Goal: Information Seeking & Learning: Get advice/opinions

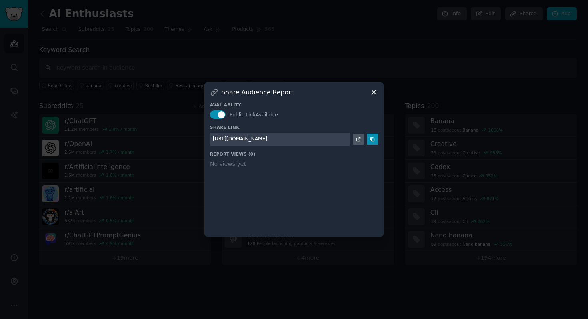
click at [374, 91] on icon at bounding box center [374, 92] width 4 height 4
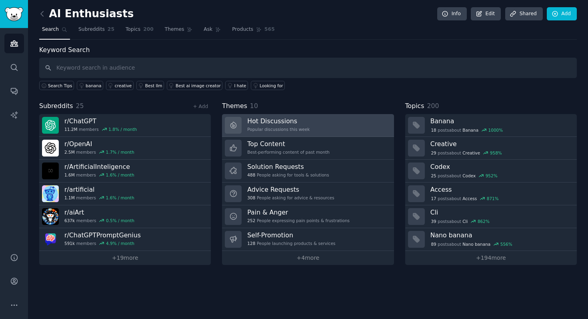
click at [299, 126] on div "Popular discussions this week" at bounding box center [278, 129] width 62 height 6
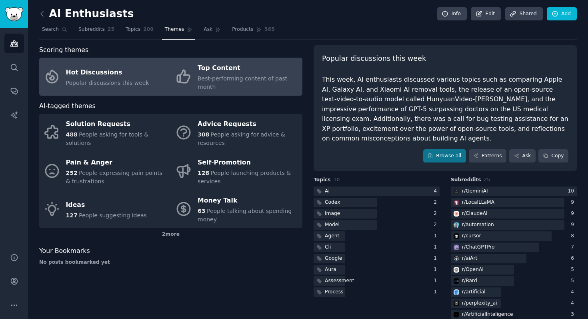
click at [235, 85] on div "Best-performing content of past month" at bounding box center [248, 82] width 101 height 17
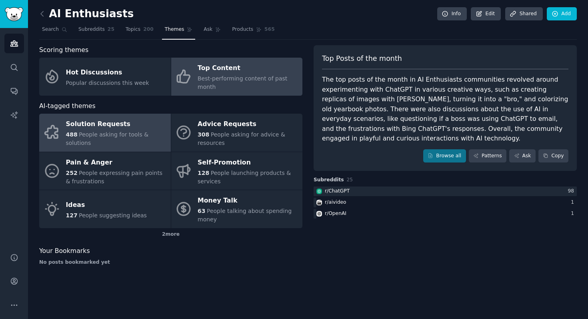
click at [121, 136] on span "People asking for tools & solutions" at bounding box center [107, 138] width 83 height 15
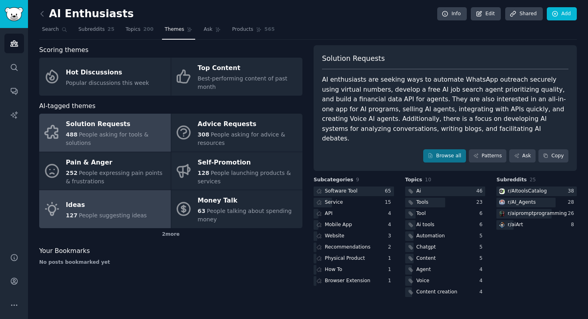
click at [93, 218] on span "People suggesting ideas" at bounding box center [113, 215] width 68 height 6
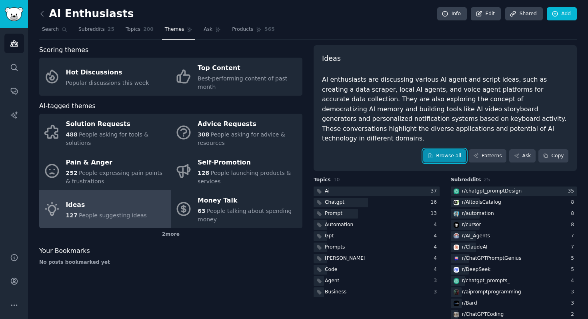
click at [452, 151] on link "Browse all" at bounding box center [444, 156] width 43 height 14
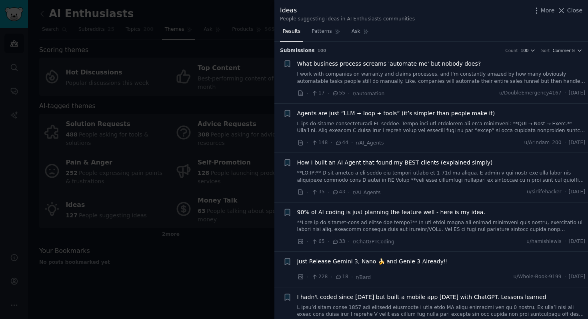
click at [183, 108] on div at bounding box center [294, 159] width 588 height 319
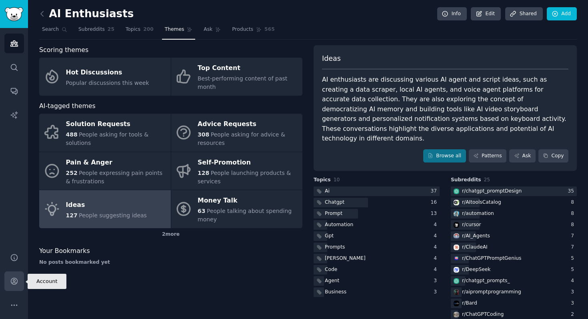
click at [10, 277] on icon "Sidebar" at bounding box center [14, 281] width 8 height 8
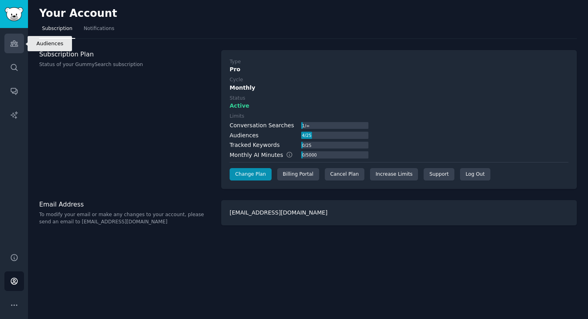
click at [10, 42] on icon "Sidebar" at bounding box center [14, 43] width 8 height 8
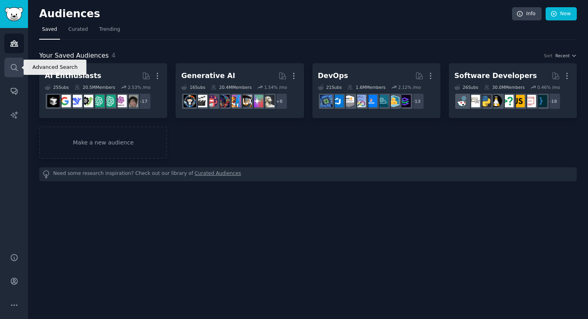
click at [9, 68] on link "Search" at bounding box center [14, 68] width 20 height 20
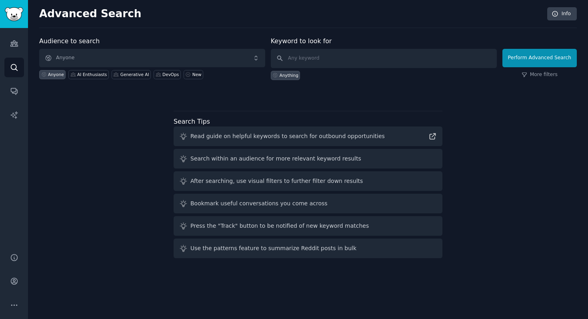
click at [264, 136] on div "Read guide on helpful keywords to search for outbound opportunities" at bounding box center [287, 136] width 194 height 8
click at [186, 55] on span "Anyone" at bounding box center [152, 58] width 226 height 18
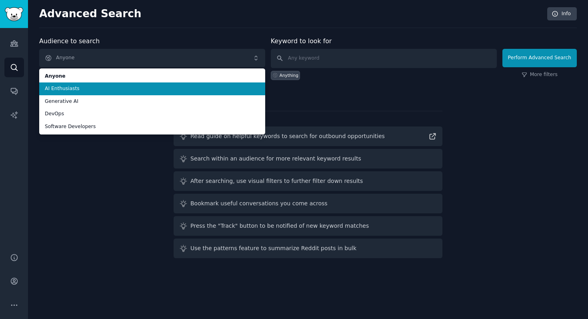
click at [178, 90] on span "AI Enthusiasts" at bounding box center [152, 88] width 215 height 7
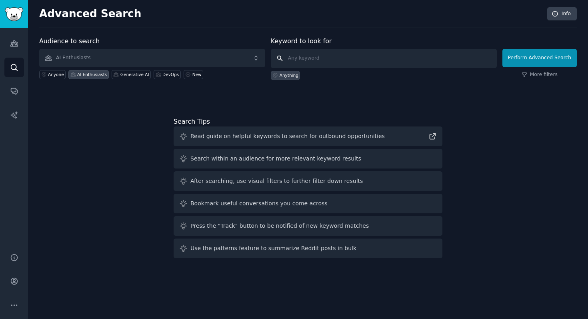
click at [302, 55] on input "text" at bounding box center [384, 58] width 226 height 19
type input "ai agents"
click at [552, 59] on button "Perform Advanced Search" at bounding box center [539, 58] width 74 height 18
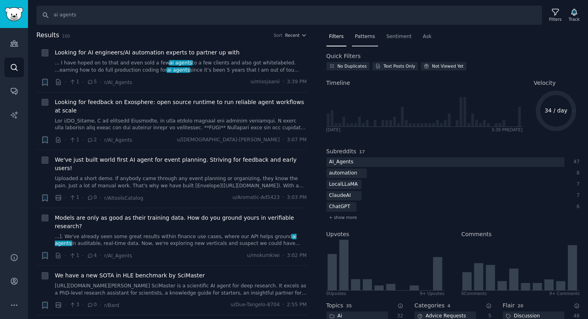
click at [365, 38] on span "Patterns" at bounding box center [365, 36] width 20 height 7
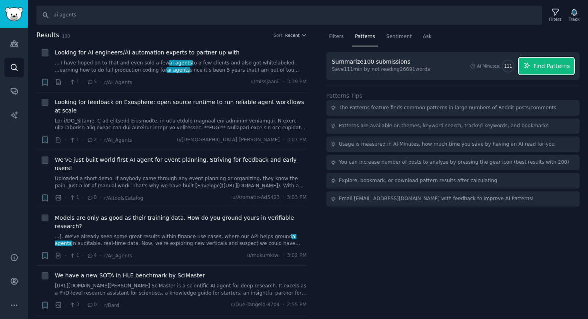
click at [539, 64] on span "Find Patterns" at bounding box center [552, 66] width 36 height 8
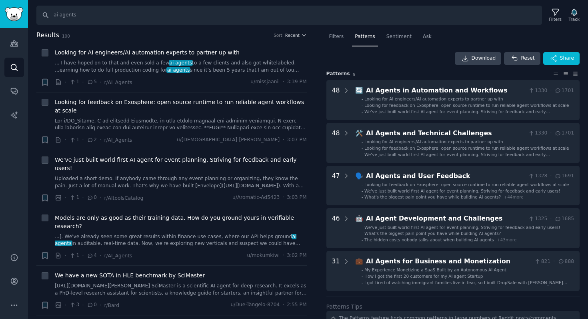
click at [576, 73] on icon at bounding box center [575, 74] width 8 height 6
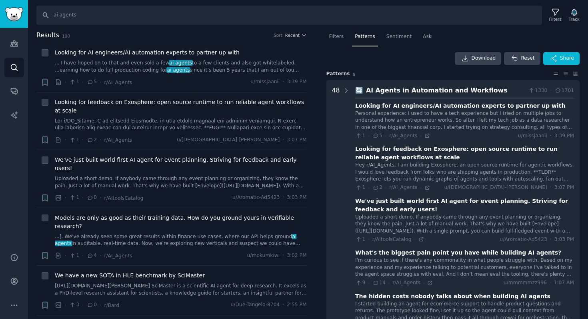
click at [552, 74] on icon at bounding box center [556, 74] width 8 height 6
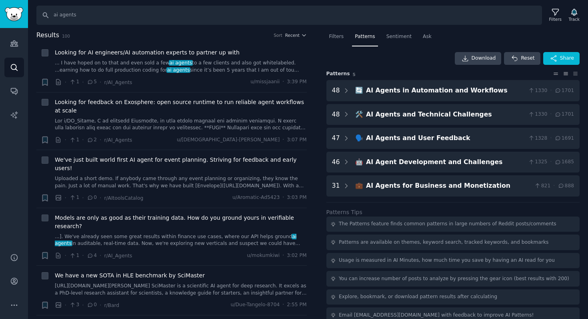
click at [566, 75] on icon at bounding box center [566, 74] width 8 height 6
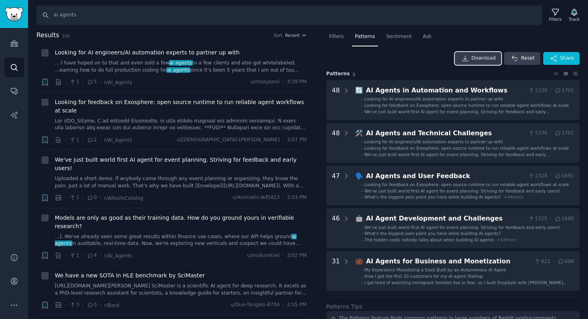
click at [485, 56] on span "Download" at bounding box center [484, 58] width 24 height 7
click at [13, 92] on icon "Sidebar" at bounding box center [14, 91] width 8 height 8
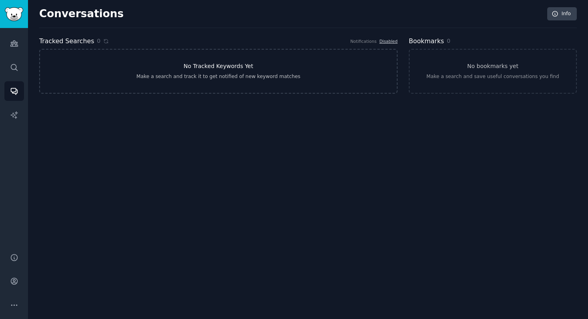
click at [216, 70] on h3 "No Tracked Keywords Yet" at bounding box center [219, 66] width 70 height 8
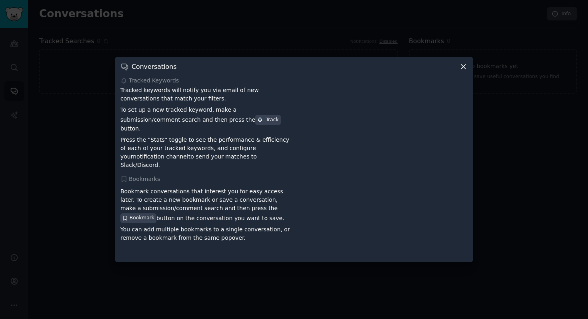
click at [469, 72] on div "Conversations Tracked Keywords Tracked keywords will notify you via email of ne…" at bounding box center [294, 159] width 358 height 205
click at [465, 71] on icon at bounding box center [463, 66] width 8 height 8
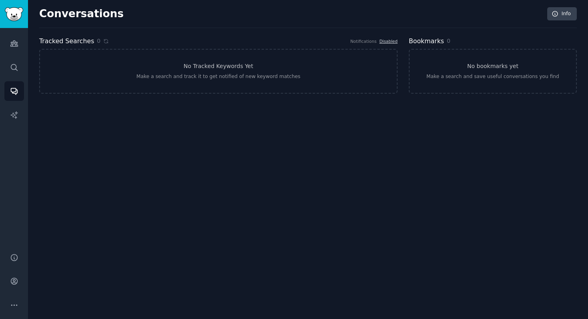
click at [424, 42] on h2 "Bookmarks" at bounding box center [426, 41] width 35 height 10
click at [469, 71] on link "No bookmarks yet Make a search and save useful conversations you find" at bounding box center [493, 71] width 168 height 45
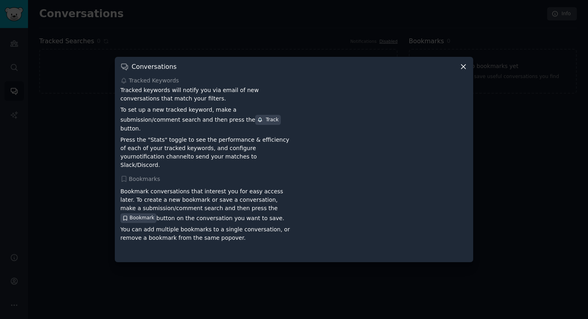
click at [500, 71] on div at bounding box center [294, 159] width 588 height 319
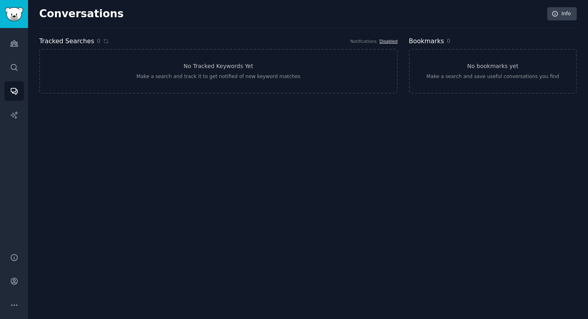
click at [387, 40] on link "Disabled" at bounding box center [388, 41] width 18 height 5
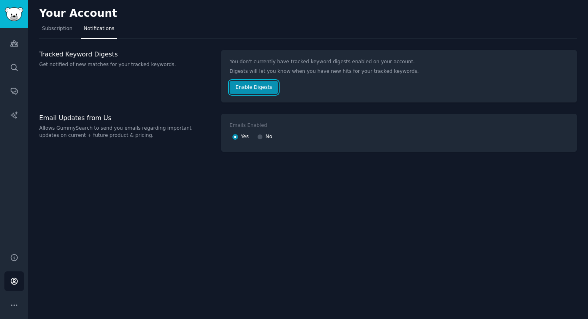
click at [262, 90] on button "Enable Digests" at bounding box center [254, 88] width 48 height 14
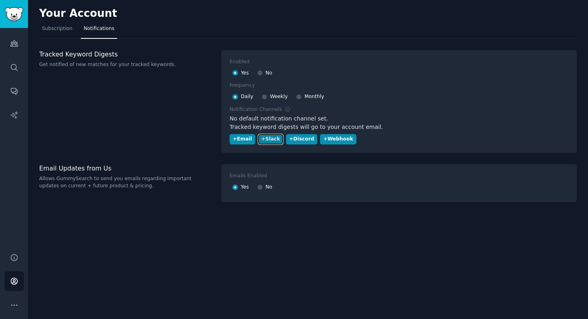
click at [271, 140] on div "+ Slack" at bounding box center [270, 139] width 19 height 7
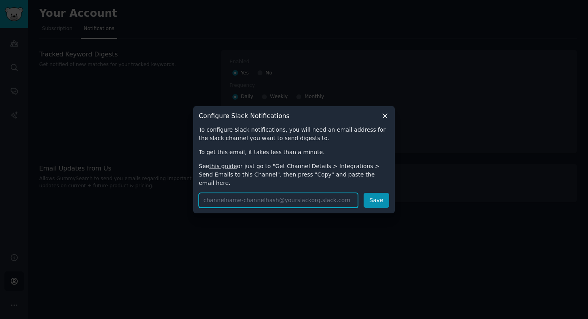
click at [298, 193] on input "text" at bounding box center [278, 200] width 159 height 15
type input "[EMAIL_ADDRESS][DOMAIN_NAME]"
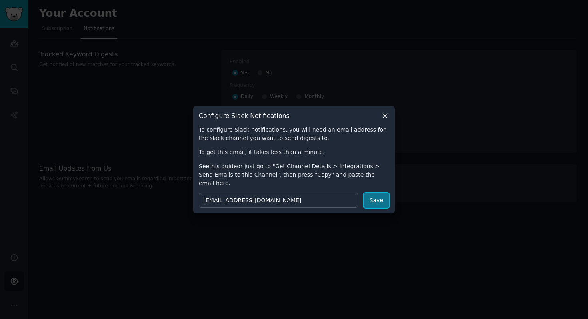
click at [376, 193] on button "Save" at bounding box center [377, 200] width 26 height 15
click at [390, 122] on div "Configure Slack Notifications To configure Slack notifications, you will need a…" at bounding box center [294, 159] width 202 height 107
click at [384, 120] on icon at bounding box center [385, 116] width 8 height 8
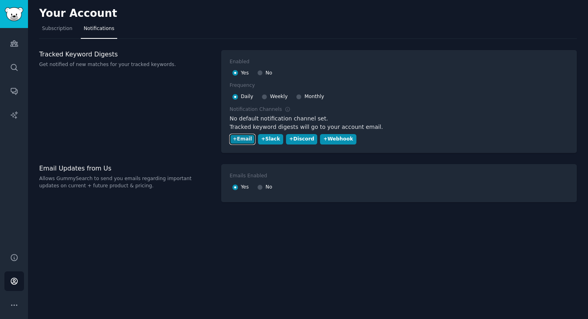
click at [245, 138] on div "+ Email" at bounding box center [242, 139] width 19 height 7
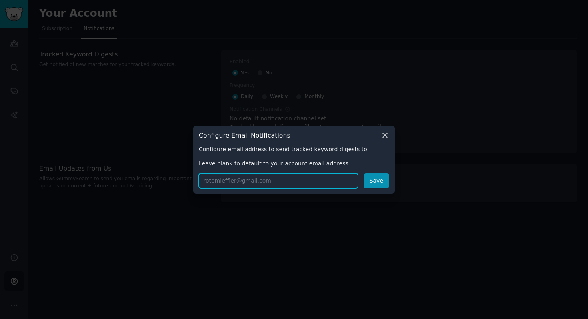
click at [243, 184] on input "text" at bounding box center [278, 180] width 159 height 15
type input "[EMAIL_ADDRESS][DOMAIN_NAME]"
click at [373, 177] on button "Save" at bounding box center [377, 180] width 26 height 15
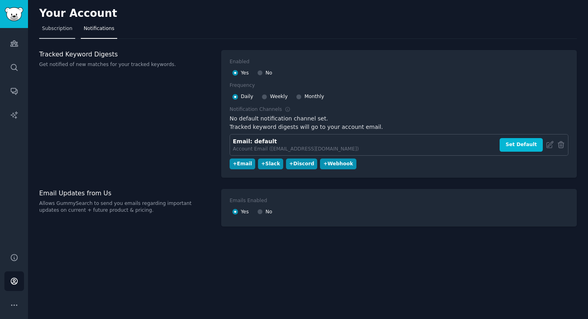
click at [68, 30] on span "Subscription" at bounding box center [57, 28] width 30 height 7
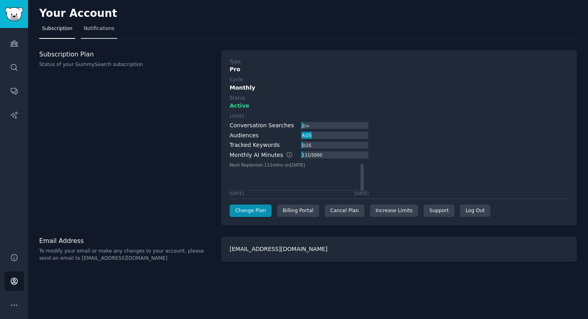
click at [103, 25] on span "Notifications" at bounding box center [99, 28] width 31 height 7
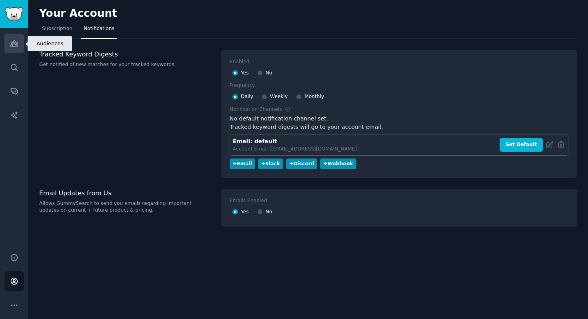
click at [16, 45] on icon "Sidebar" at bounding box center [13, 44] width 7 height 6
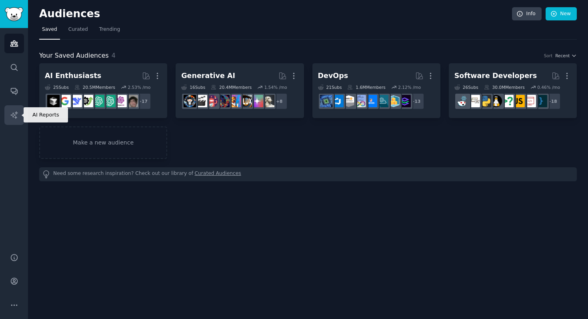
click at [16, 116] on icon "Sidebar" at bounding box center [14, 115] width 8 height 8
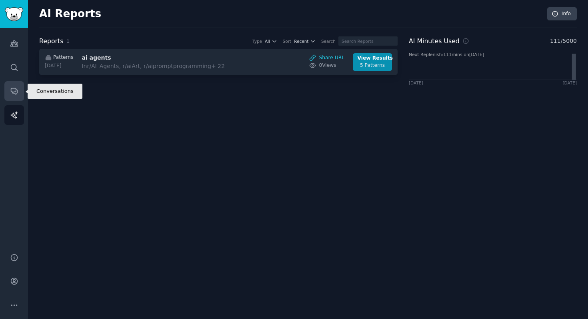
click at [19, 83] on link "Conversations" at bounding box center [14, 91] width 20 height 20
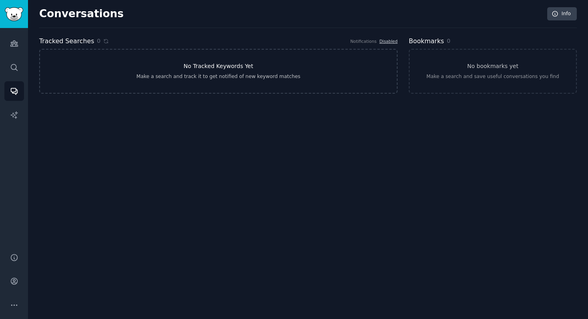
click at [197, 70] on link "No Tracked Keywords Yet Make a search and track it to get notified of new keywo…" at bounding box center [218, 71] width 358 height 45
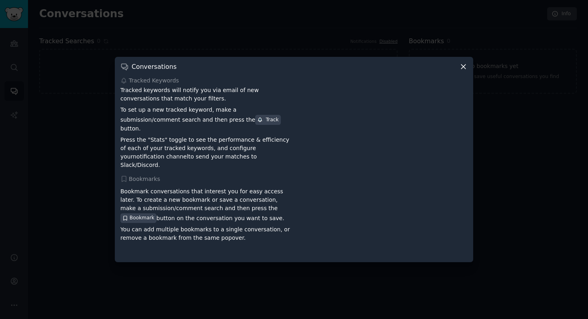
click at [257, 124] on div "Track" at bounding box center [267, 119] width 21 height 7
click at [467, 68] on icon at bounding box center [463, 66] width 8 height 8
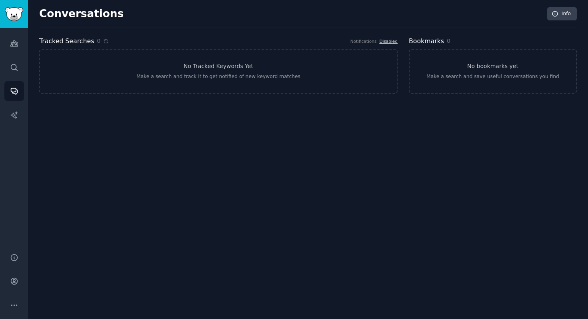
click at [367, 38] on div "Notifications" at bounding box center [363, 41] width 26 height 6
click at [103, 42] on icon at bounding box center [106, 41] width 6 height 6
click at [567, 16] on link "Info" at bounding box center [562, 14] width 30 height 14
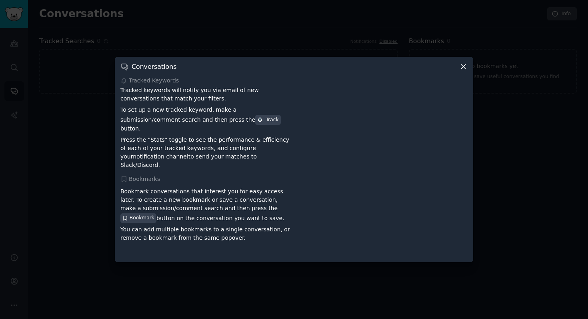
click at [544, 52] on div at bounding box center [294, 159] width 588 height 319
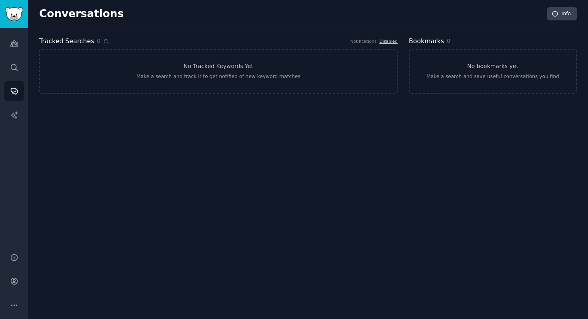
click at [368, 43] on div "Notifications" at bounding box center [363, 41] width 26 height 6
click at [18, 92] on link "Conversations" at bounding box center [14, 91] width 20 height 20
click at [305, 78] on link "No Tracked Keywords Yet Make a search and track it to get notified of new keywo…" at bounding box center [218, 71] width 358 height 45
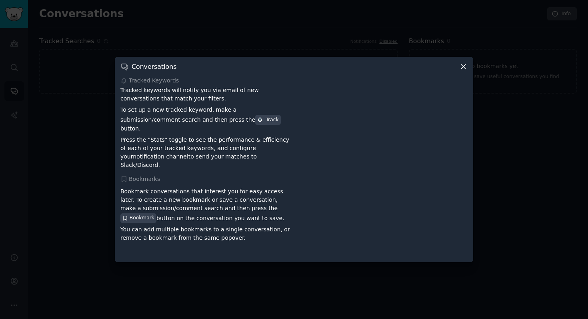
click at [582, 126] on div at bounding box center [294, 159] width 588 height 319
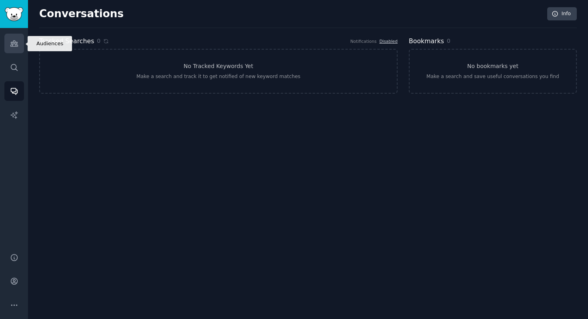
click at [10, 44] on icon "Sidebar" at bounding box center [14, 43] width 8 height 8
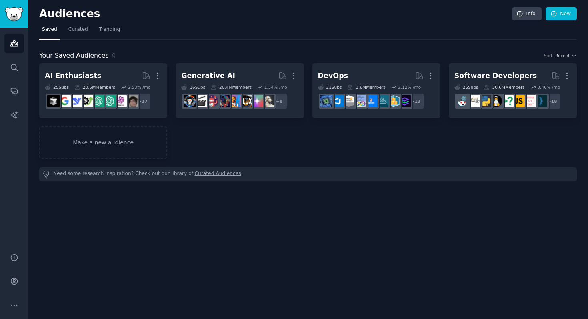
click at [566, 22] on div "Audiences Info New" at bounding box center [308, 15] width 538 height 16
click at [566, 16] on link "New" at bounding box center [561, 14] width 31 height 14
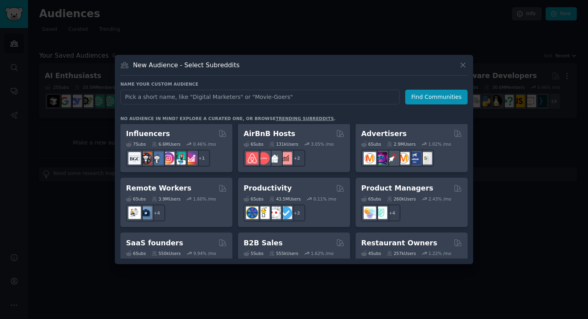
scroll to position [624, 0]
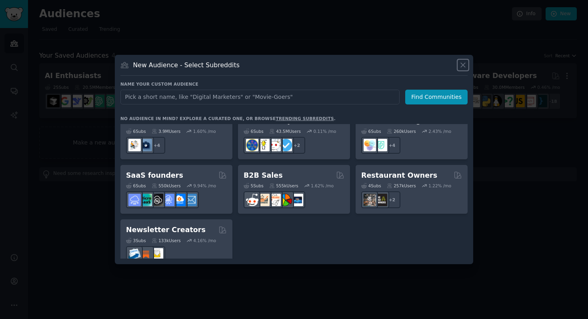
click at [464, 67] on icon at bounding box center [463, 65] width 8 height 8
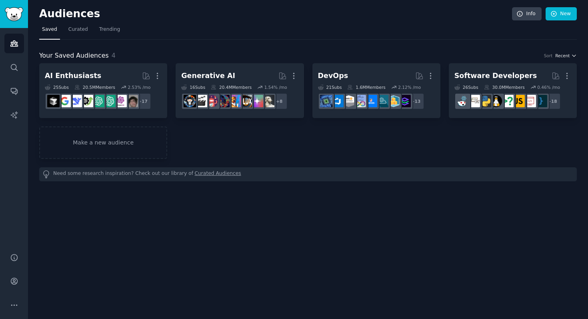
click at [569, 56] on span "Recent" at bounding box center [562, 56] width 14 height 6
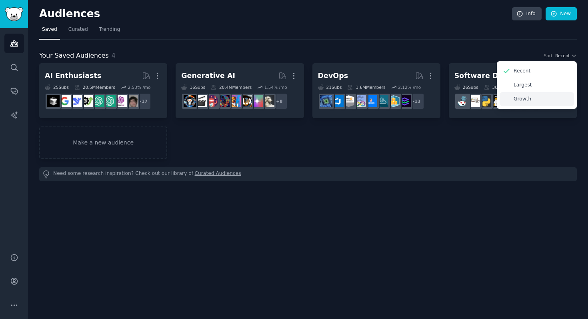
click at [530, 100] on p "Growth" at bounding box center [523, 99] width 18 height 7
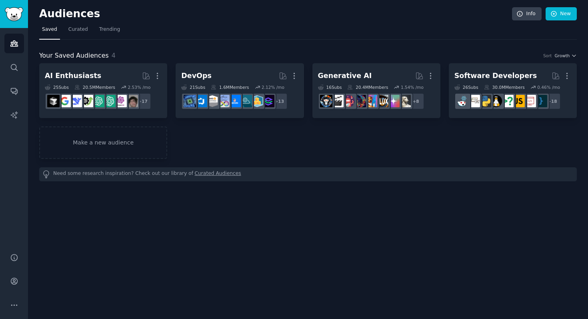
click at [255, 41] on div "Your Saved Audiences 4 Sort Growth AI Enthusiasts More 25 Sub s 20.5M Members 2…" at bounding box center [308, 111] width 538 height 142
click at [17, 67] on icon "Sidebar" at bounding box center [14, 67] width 8 height 8
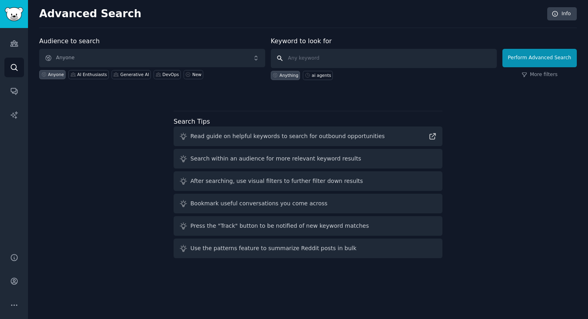
click at [307, 60] on input "text" at bounding box center [384, 58] width 226 height 19
type input "ai in retail"
click button "Perform Advanced Search" at bounding box center [539, 58] width 74 height 18
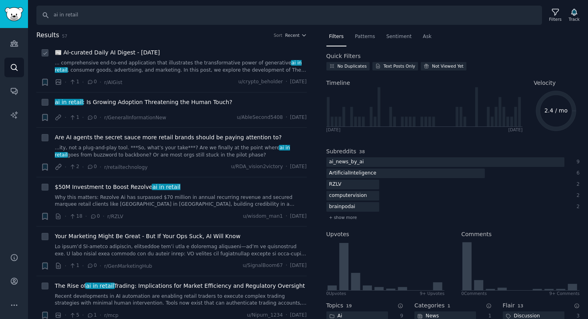
click at [43, 55] on icon at bounding box center [45, 53] width 6 height 6
checkbox input "false"
click at [297, 32] on h2 "Results 57 Sort Recent" at bounding box center [171, 35] width 270 height 10
click at [297, 35] on span "Recent" at bounding box center [292, 35] width 14 height 6
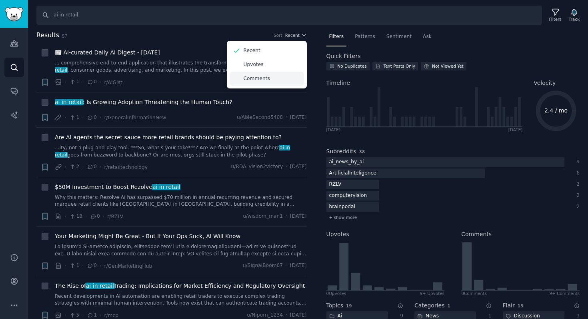
click at [272, 79] on div "Comments" at bounding box center [267, 79] width 74 height 14
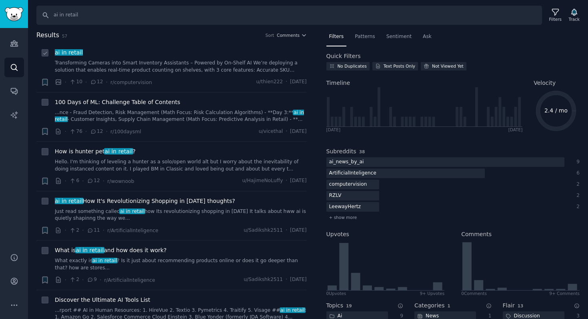
click at [226, 65] on link "Transforming Cameras into Smart Inventory Assistants – Powered by On-Shelf AI W…" at bounding box center [181, 67] width 252 height 14
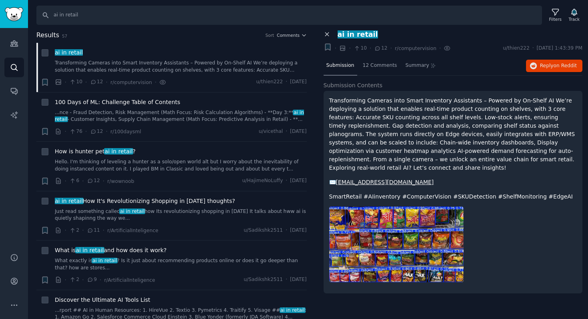
click at [327, 34] on icon at bounding box center [327, 35] width 4 height 4
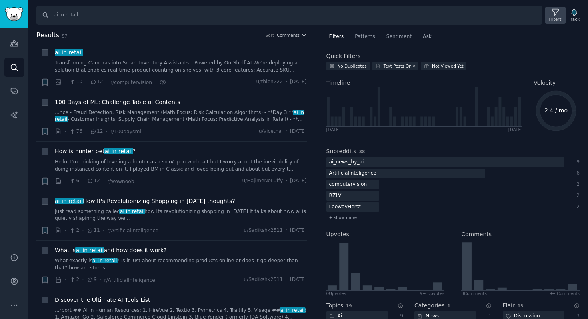
click at [555, 11] on icon at bounding box center [555, 12] width 8 height 8
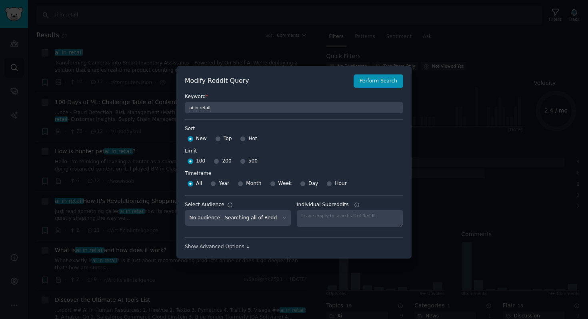
click at [486, 132] on div at bounding box center [294, 159] width 588 height 319
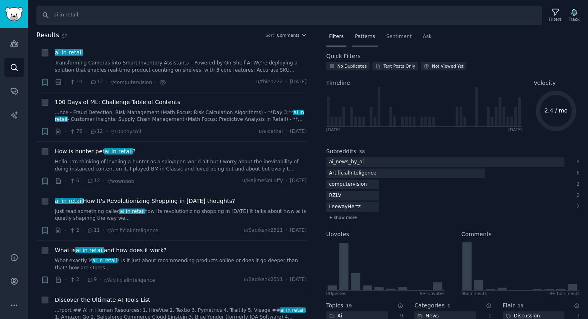
click at [367, 39] on span "Patterns" at bounding box center [365, 36] width 20 height 7
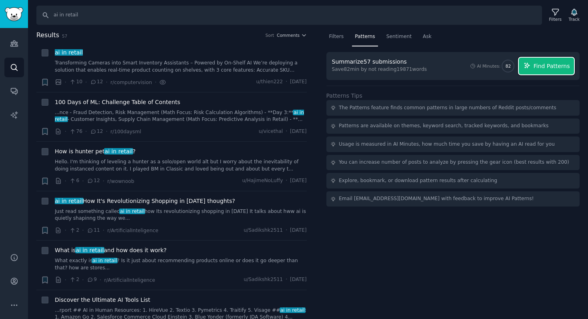
click at [534, 66] on button "Find Patterns" at bounding box center [546, 66] width 55 height 17
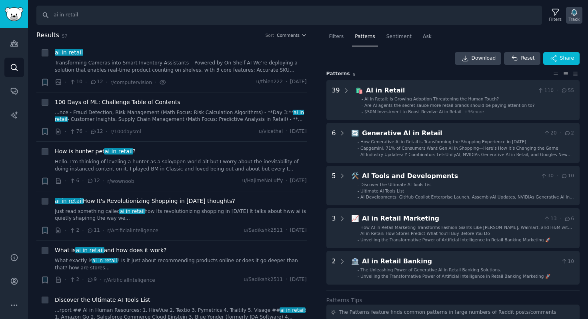
click at [575, 12] on icon "button" at bounding box center [574, 12] width 6 height 6
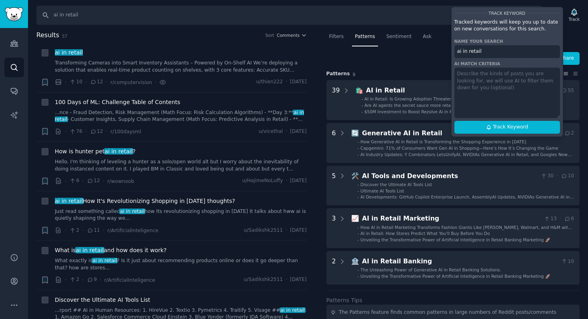
click at [492, 52] on input "ai in retail" at bounding box center [507, 51] width 106 height 13
click at [489, 99] on textarea at bounding box center [507, 93] width 106 height 50
click at [492, 127] on button "Track Keyword" at bounding box center [507, 127] width 106 height 13
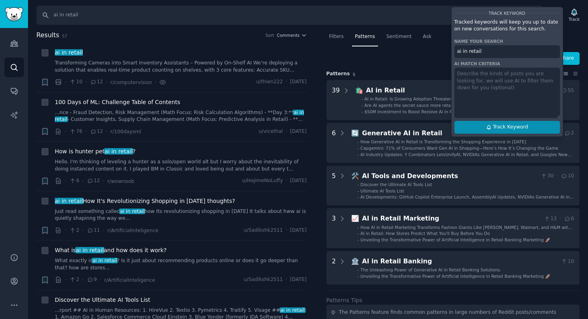
type input "ai in retail"
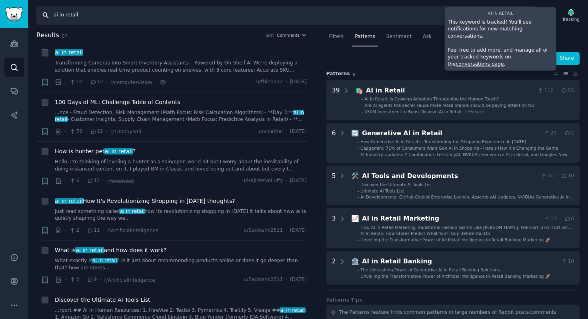
click at [69, 18] on input "ai in retail" at bounding box center [285, 15] width 499 height 19
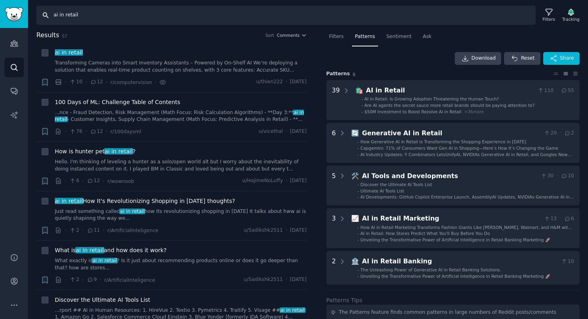
click at [69, 18] on input "ai in retail" at bounding box center [285, 15] width 499 height 19
type input "ai in healthcare"
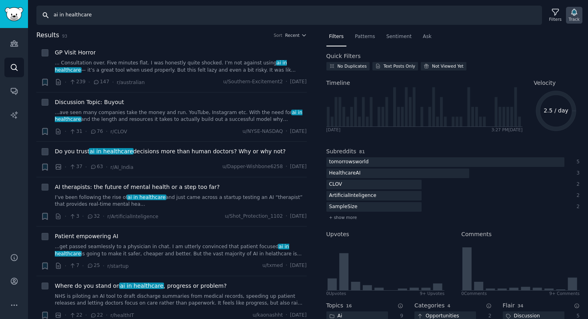
click at [576, 16] on icon "button" at bounding box center [574, 12] width 8 height 8
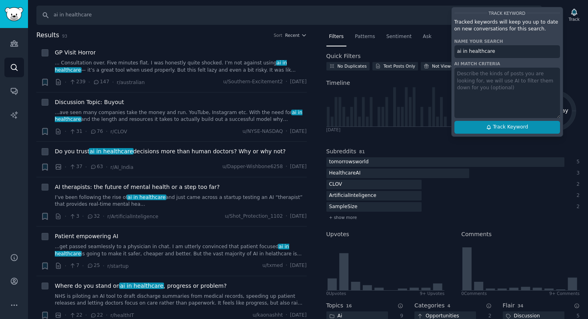
click at [525, 126] on span "Track Keyword" at bounding box center [510, 127] width 35 height 7
type input "ai in healthcare"
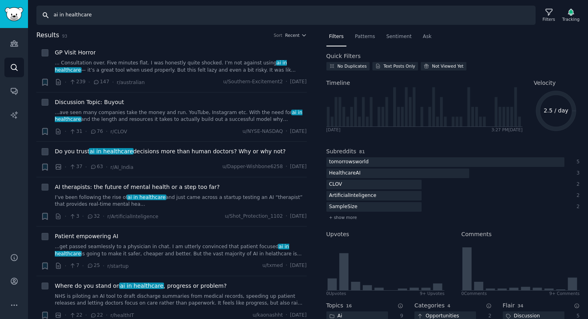
click at [84, 16] on input "ai in healthcare" at bounding box center [285, 15] width 499 height 19
paste input "financial services"
type input "ai in financial services"
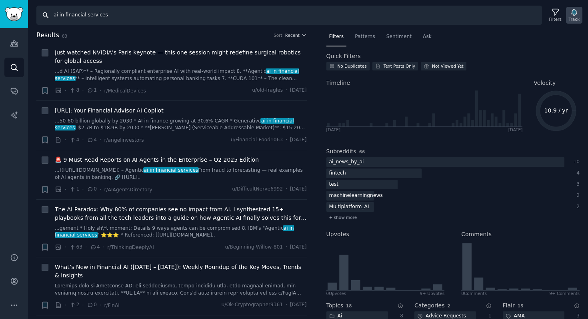
click at [573, 17] on div "Track" at bounding box center [574, 19] width 11 height 6
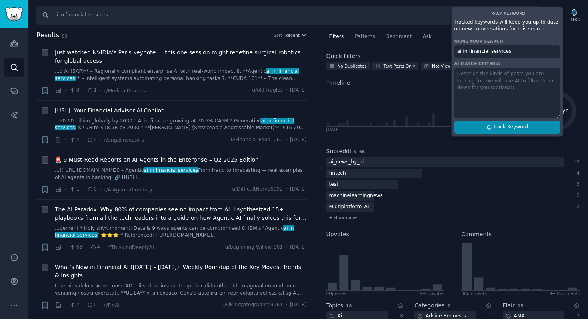
click at [525, 127] on span "Track Keyword" at bounding box center [510, 127] width 35 height 7
type input "ai in financial services"
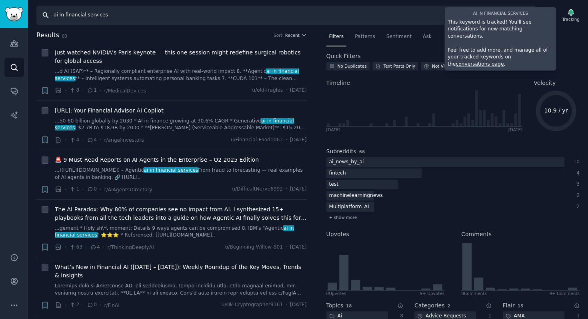
click at [70, 15] on input "ai in financial services" at bounding box center [285, 15] width 499 height 19
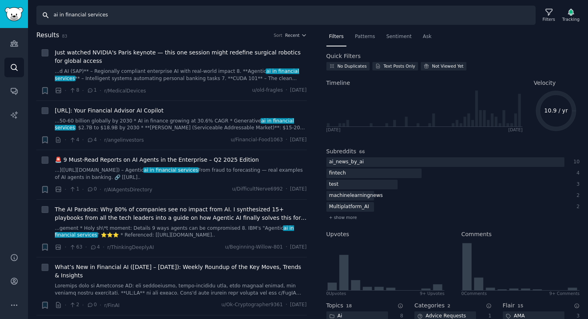
drag, startPoint x: 70, startPoint y: 15, endPoint x: 118, endPoint y: 16, distance: 48.0
click at [118, 17] on input "ai in financial services" at bounding box center [285, 15] width 499 height 19
type input "ai in banking"
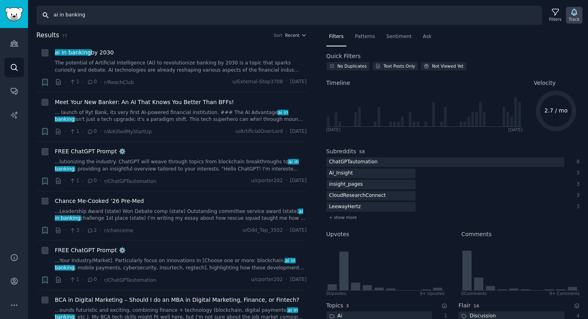
click at [574, 10] on icon "button" at bounding box center [574, 12] width 6 height 6
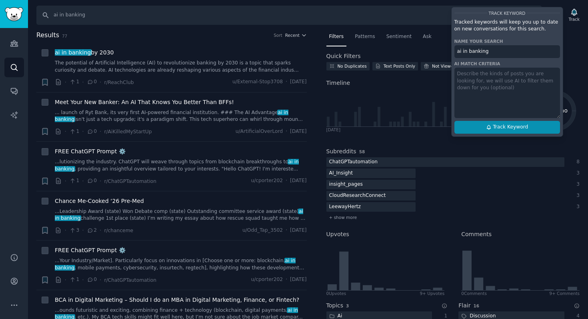
click at [481, 127] on button "Track Keyword" at bounding box center [507, 127] width 106 height 13
type input "ai in banking"
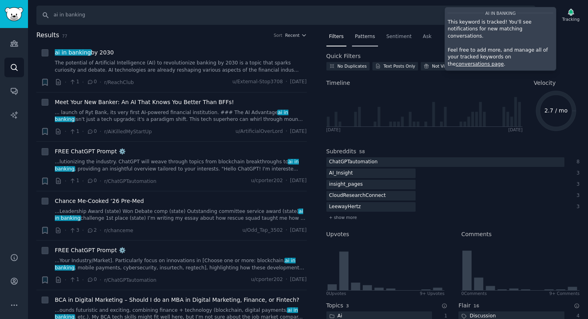
click at [369, 35] on span "Patterns" at bounding box center [365, 36] width 20 height 7
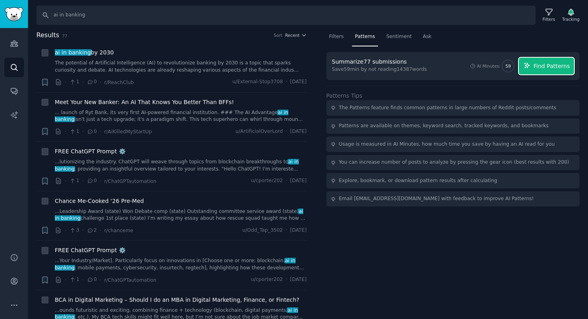
click at [570, 67] on button "Find Patterns" at bounding box center [546, 66] width 55 height 17
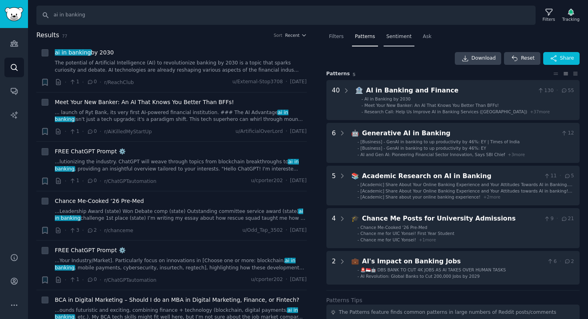
click at [396, 40] on div "Sentiment" at bounding box center [399, 38] width 31 height 16
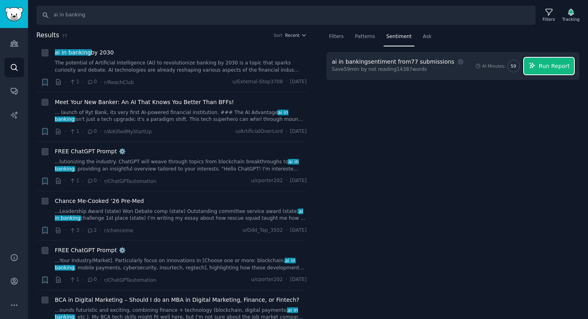
click at [547, 59] on button "Run Report" at bounding box center [549, 66] width 50 height 17
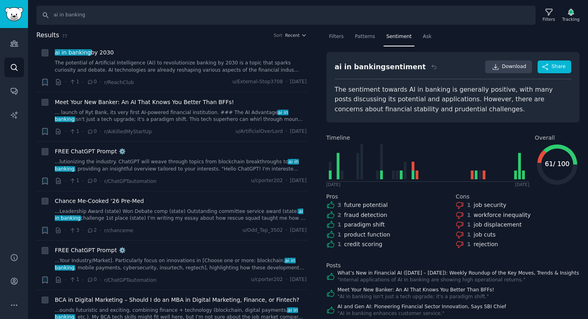
click at [562, 148] on icon at bounding box center [560, 154] width 34 height 20
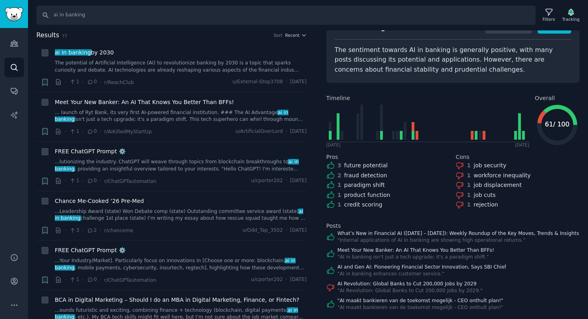
scroll to position [46, 0]
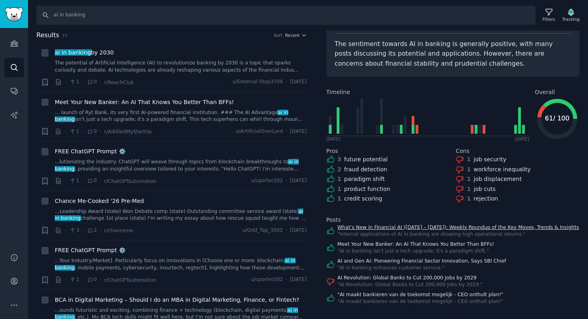
click at [403, 224] on link "What’s New in Financial AI ([DATE] – [DATE]): Weekly Roundup of the Key Moves, …" at bounding box center [459, 227] width 242 height 7
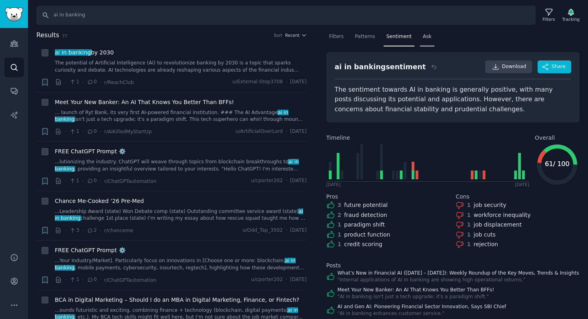
click at [429, 43] on div "Ask" at bounding box center [427, 38] width 14 height 16
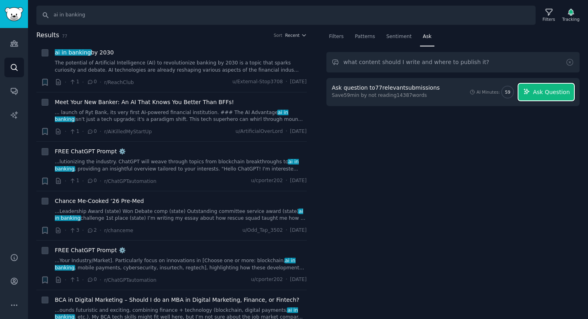
click at [538, 90] on span "Ask Question" at bounding box center [551, 92] width 37 height 8
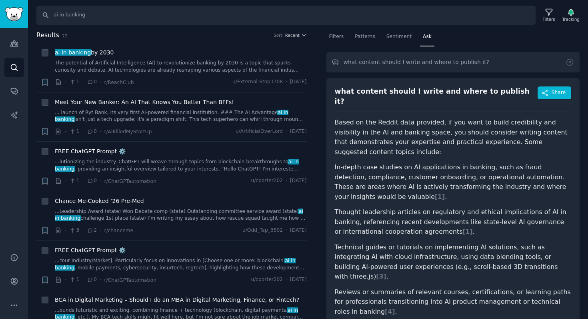
click at [392, 119] on p "Based on the Reddit data provided, if you want to build credibility and visibil…" at bounding box center [453, 137] width 237 height 39
click at [347, 118] on p "Based on the Reddit data provided, if you want to build credibility and visibil…" at bounding box center [453, 137] width 237 height 39
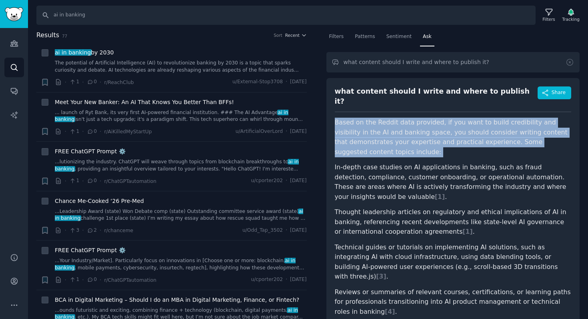
click at [347, 118] on p "Based on the Reddit data provided, if you want to build credibility and visibil…" at bounding box center [453, 137] width 237 height 39
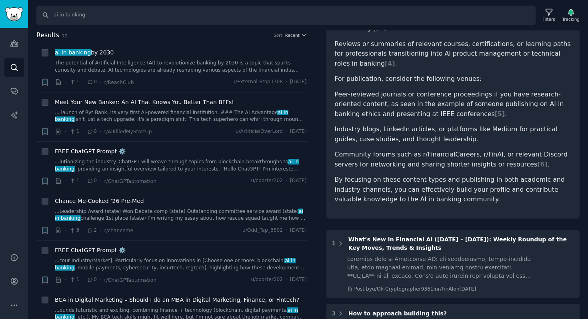
scroll to position [275, 0]
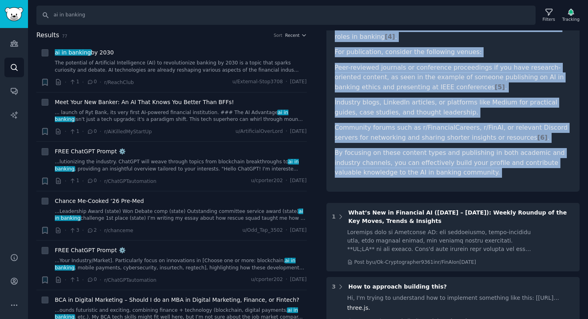
click at [423, 149] on p "By focusing on these content types and publishing in both academic and industry…" at bounding box center [453, 163] width 237 height 30
copy article "Based on the Reddit data provided, if you want to build credibility and visibil…"
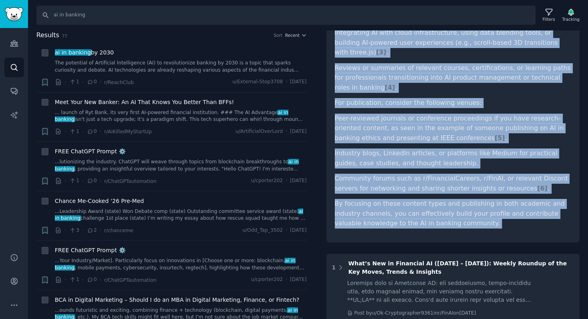
scroll to position [222, 0]
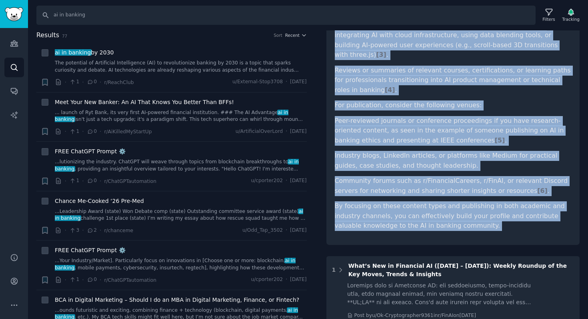
click at [404, 116] on li "Peer-reviewed journals or conference proceedings if you have research-oriented …" at bounding box center [453, 131] width 237 height 30
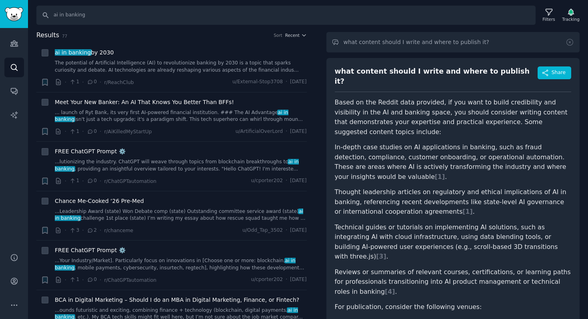
scroll to position [0, 0]
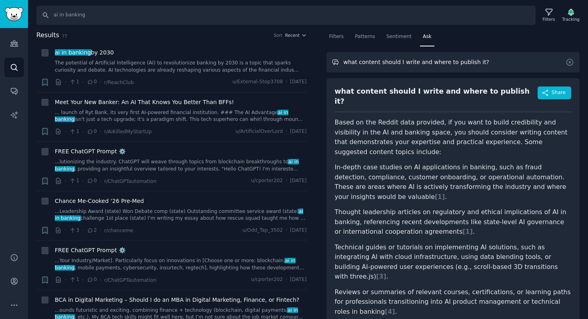
click at [372, 66] on input "what content should I write and where to publish it?" at bounding box center [453, 62] width 254 height 20
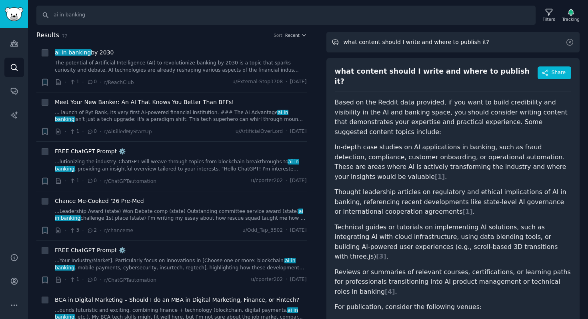
scroll to position [27, 0]
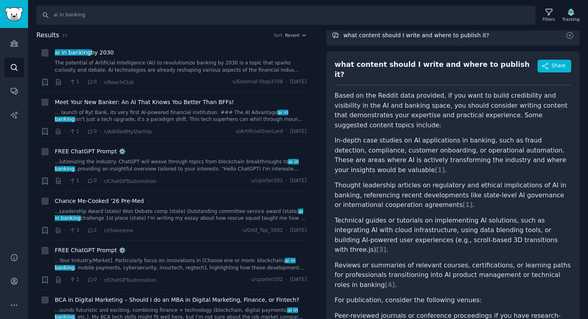
click at [390, 33] on input "what content should I write and where to publish it?" at bounding box center [453, 35] width 254 height 20
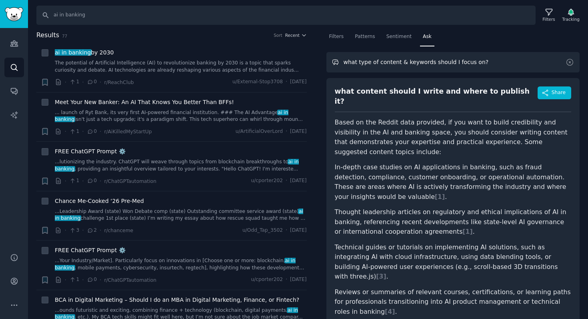
type input "what type of content & keywords should I focus on?"
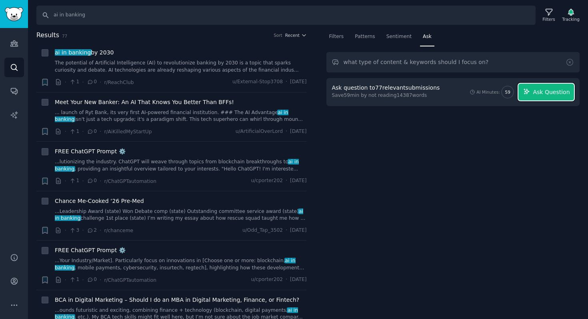
click at [535, 87] on button "Ask Question" at bounding box center [546, 92] width 56 height 17
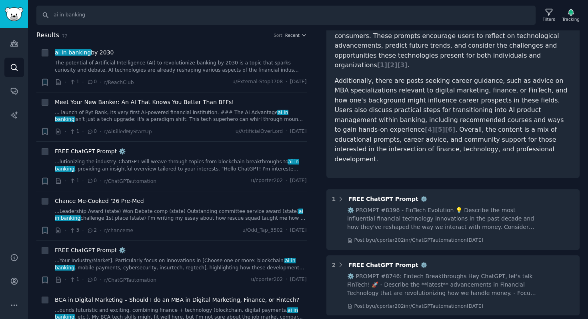
scroll to position [142, 0]
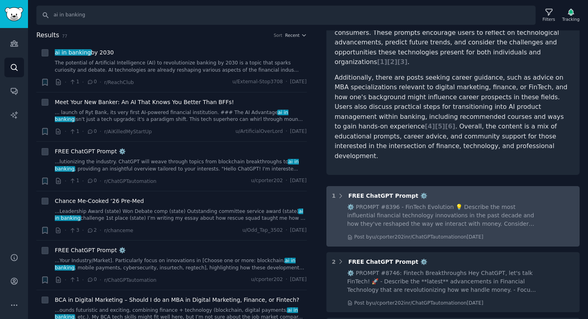
click at [405, 203] on div "⚙️ PROMPT #8396 - FinTech Evolution 💡 Describe the most influential financial t…" at bounding box center [441, 215] width 189 height 25
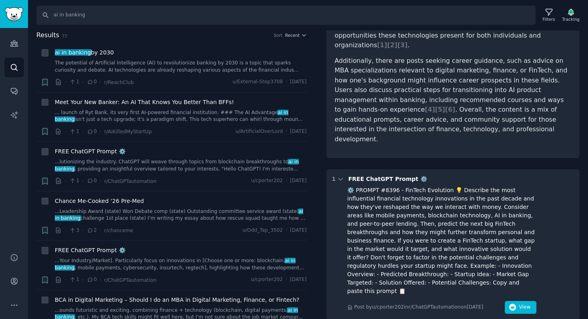
scroll to position [160, 0]
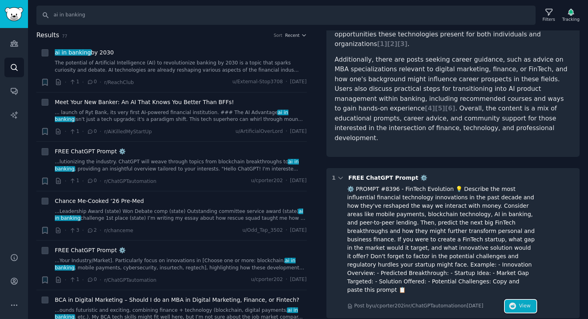
click at [518, 300] on button "View" at bounding box center [520, 306] width 31 height 13
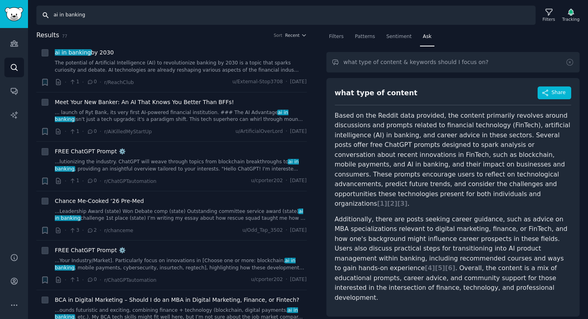
click at [131, 15] on input "ai in banking" at bounding box center [285, 15] width 499 height 19
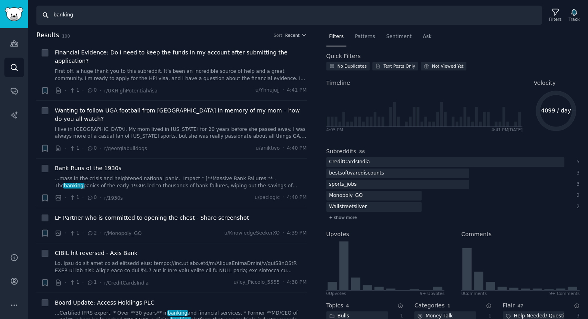
click at [255, 18] on input "banking" at bounding box center [289, 15] width 506 height 19
type input ""banking" "ai""
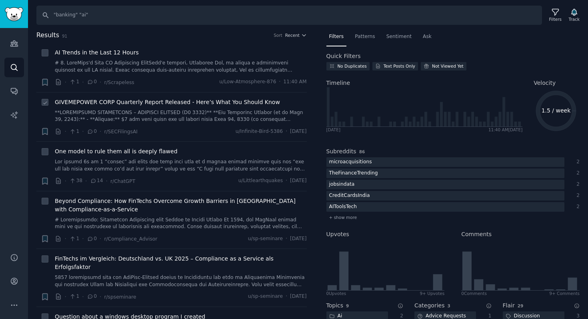
click at [110, 113] on link at bounding box center [181, 116] width 252 height 14
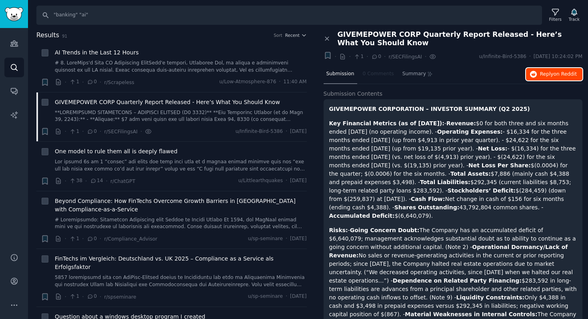
click at [548, 76] on span "Reply on Reddit" at bounding box center [558, 74] width 37 height 7
click at [223, 52] on div "AI Trends in the Last 12 Hours" at bounding box center [181, 52] width 252 height 8
click at [199, 58] on div "AI Trends in the Last 12 Hours" at bounding box center [181, 60] width 252 height 25
click at [324, 36] on icon at bounding box center [327, 38] width 7 height 7
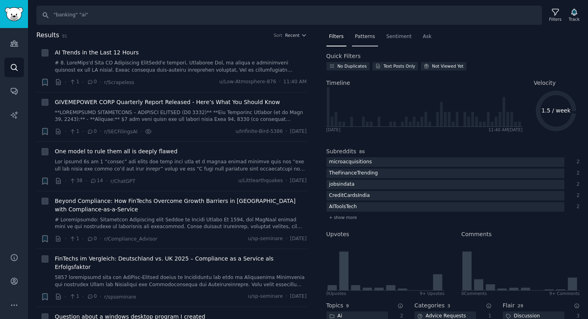
click at [366, 36] on span "Patterns" at bounding box center [365, 36] width 20 height 7
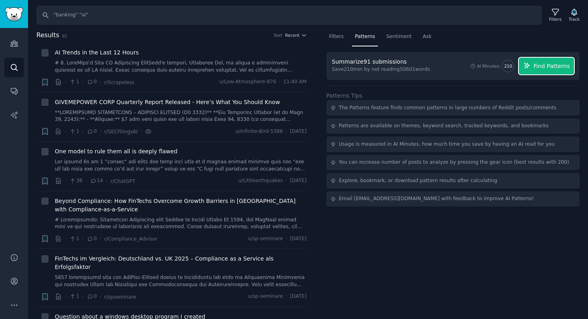
click at [551, 67] on span "Find Patterns" at bounding box center [552, 66] width 36 height 8
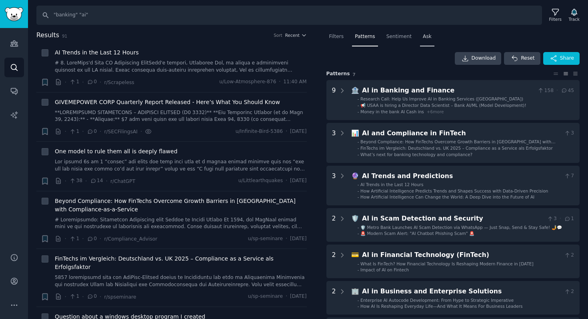
click at [424, 34] on span "Ask" at bounding box center [427, 36] width 9 height 7
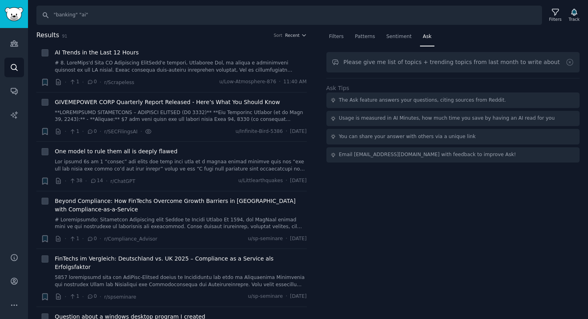
type input "Please give me list of topics + trending topics from last month to write about"
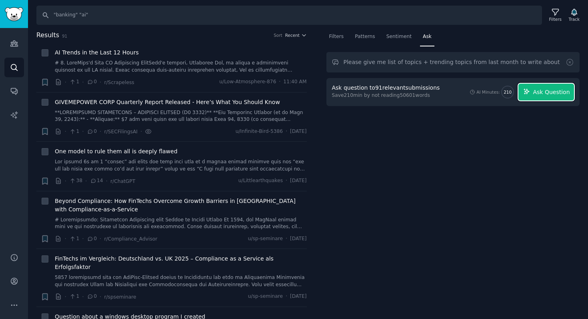
click at [549, 86] on button "Ask Question" at bounding box center [546, 92] width 56 height 17
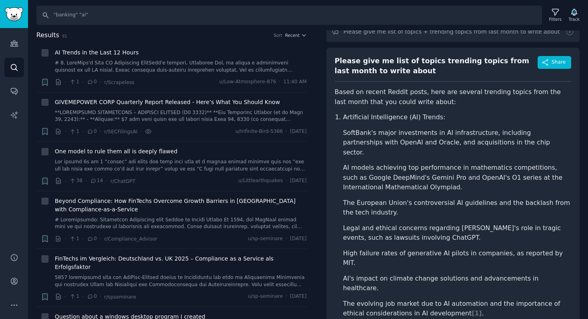
scroll to position [32, 0]
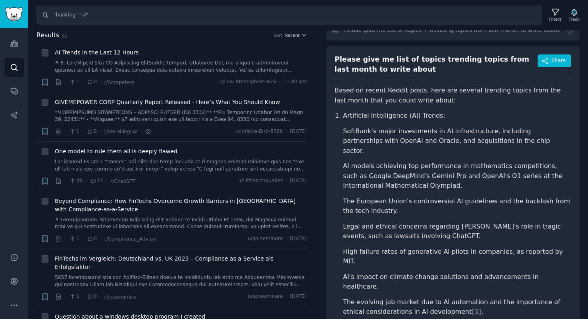
click at [377, 98] on p "Based on recent Reddit posts, here are several trending topics from the last mo…" at bounding box center [453, 96] width 237 height 20
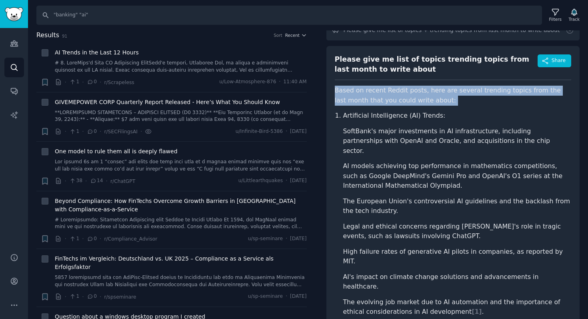
click at [377, 98] on p "Based on recent Reddit posts, here are several trending topics from the last mo…" at bounding box center [453, 96] width 237 height 20
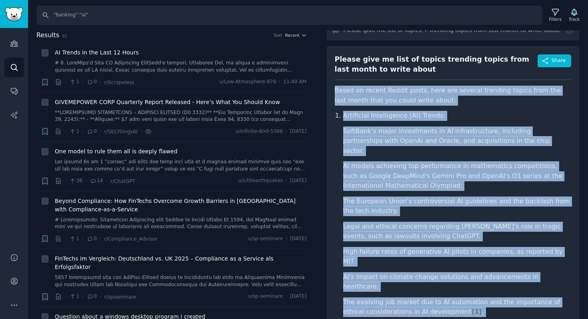
click at [418, 297] on li "The evolving job market due to AI automation and the importance of ethical cons…" at bounding box center [457, 307] width 228 height 20
click at [424, 297] on li "The evolving job market due to AI automation and the importance of ethical cons…" at bounding box center [457, 307] width 228 height 20
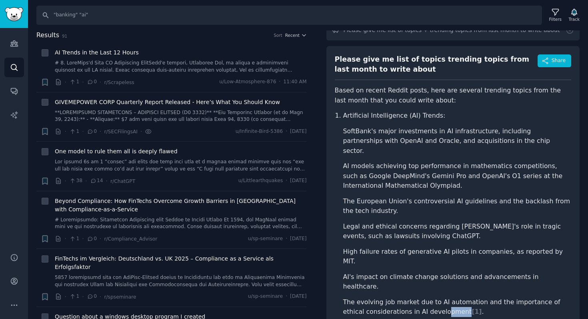
drag, startPoint x: 439, startPoint y: 282, endPoint x: 420, endPoint y: 281, distance: 19.2
click at [420, 297] on li "The evolving job market due to AI automation and the importance of ethical cons…" at bounding box center [457, 307] width 228 height 20
click at [472, 308] on span "[ 1 ]" at bounding box center [477, 312] width 10 height 8
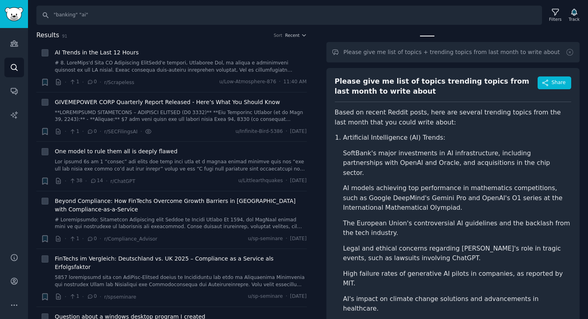
scroll to position [0, 0]
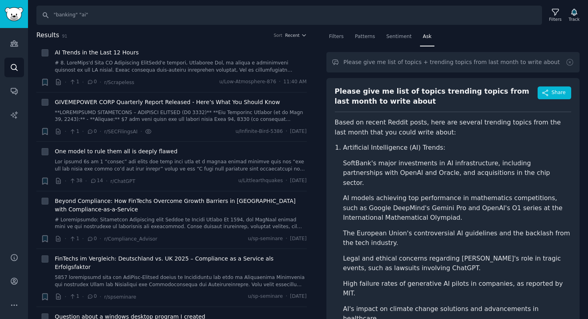
click at [355, 152] on p "Artificial Intelligence (AI) Trends:" at bounding box center [457, 148] width 228 height 10
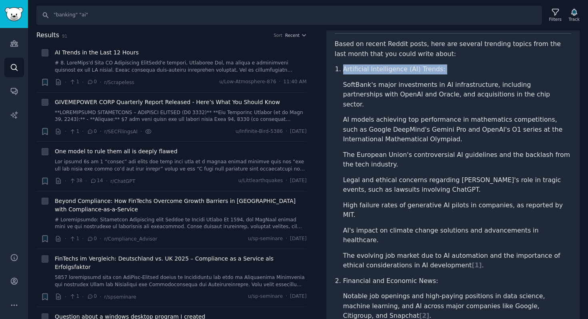
scroll to position [99, 0]
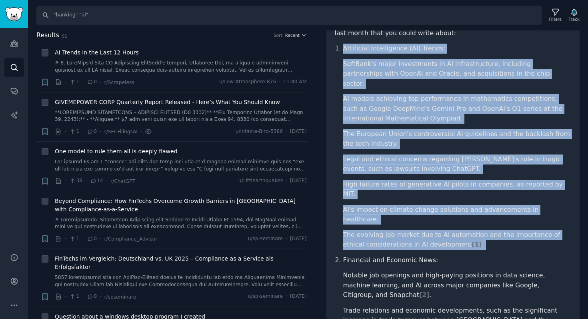
click at [424, 230] on li "The evolving job market due to AI automation and the importance of ethical cons…" at bounding box center [457, 240] width 228 height 20
copy li "Artificial Intelligence (AI) Trends: SoftBank's major investments in AI infrast…"
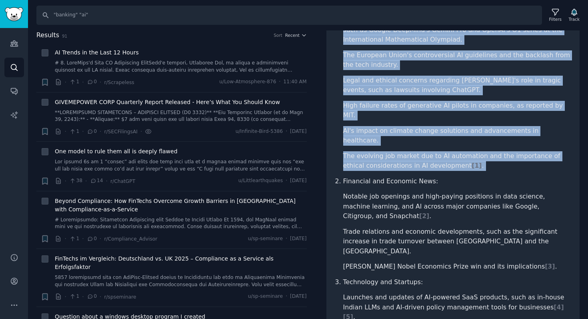
scroll to position [211, 0]
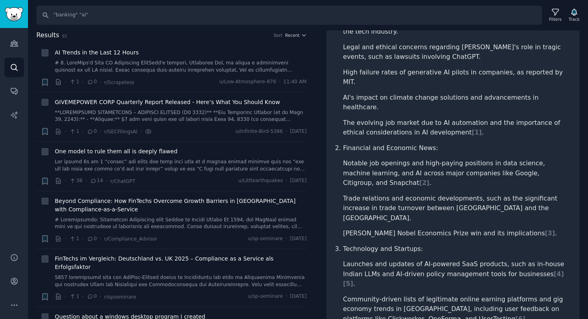
click at [348, 143] on p "Financial and Economic News:" at bounding box center [457, 148] width 228 height 10
drag, startPoint x: 348, startPoint y: 114, endPoint x: 415, endPoint y: 120, distance: 67.9
click at [415, 143] on p "Financial and Economic News:" at bounding box center [457, 148] width 228 height 10
copy p "Financial and Economic News"
click at [352, 158] on li "Notable job openings and high-paying positions in data science, machine learnin…" at bounding box center [457, 173] width 228 height 30
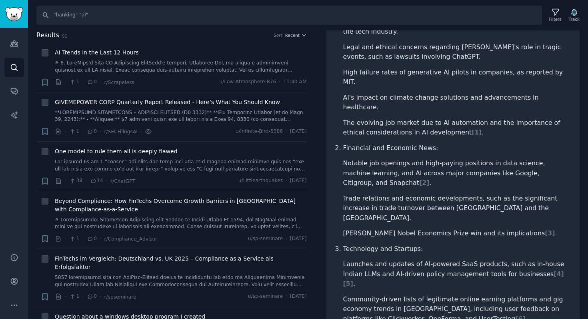
click at [362, 158] on li "Notable job openings and high-paying positions in data science, machine learnin…" at bounding box center [457, 173] width 228 height 30
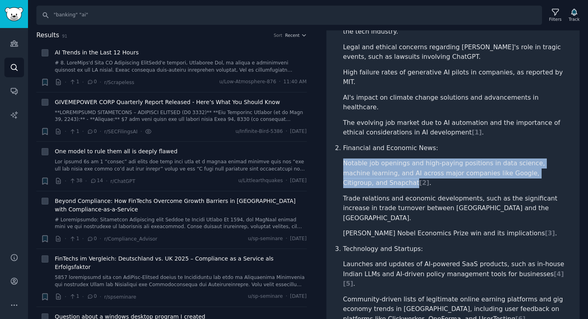
drag, startPoint x: 362, startPoint y: 152, endPoint x: 349, endPoint y: 134, distance: 22.6
click at [349, 158] on li "Notable job openings and high-paying positions in data science, machine learnin…" at bounding box center [457, 173] width 228 height 30
copy li "Notable job openings and high-paying positions in data science, machine learnin…"
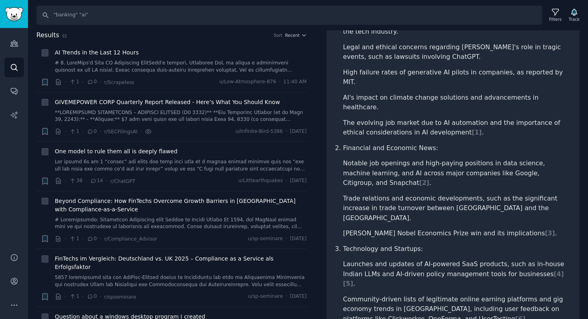
click at [379, 194] on li "Trade relations and economic developments, such as the significant increase in …" at bounding box center [457, 209] width 228 height 30
click at [356, 194] on li "Trade relations and economic developments, such as the significant increase in …" at bounding box center [457, 209] width 228 height 30
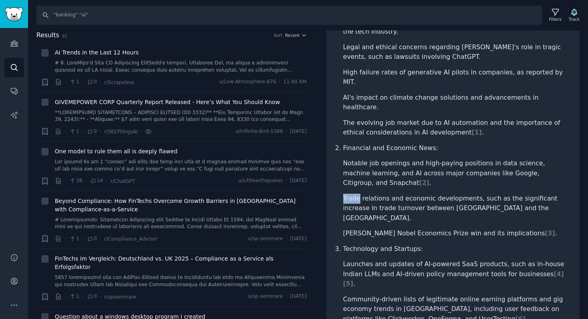
click at [356, 194] on li "Trade relations and economic developments, such as the significant increase in …" at bounding box center [457, 209] width 228 height 30
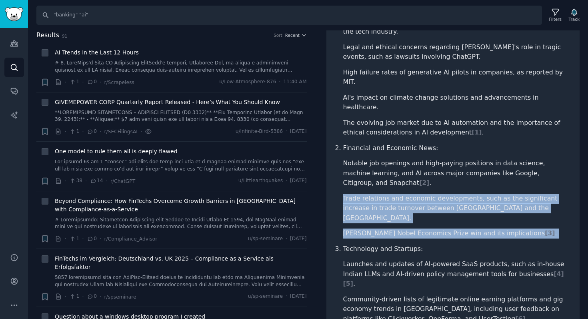
drag, startPoint x: 356, startPoint y: 166, endPoint x: 522, endPoint y: 196, distance: 168.1
click at [522, 196] on ul "Notable job openings and high-paying positions in data science, machine learnin…" at bounding box center [457, 198] width 228 height 80
copy ul "Trade relations and economic developments, such as the significant increase in …"
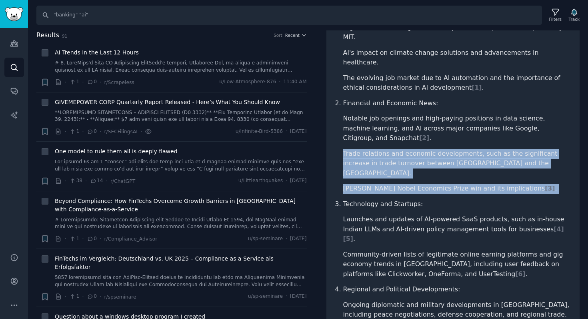
scroll to position [270, 0]
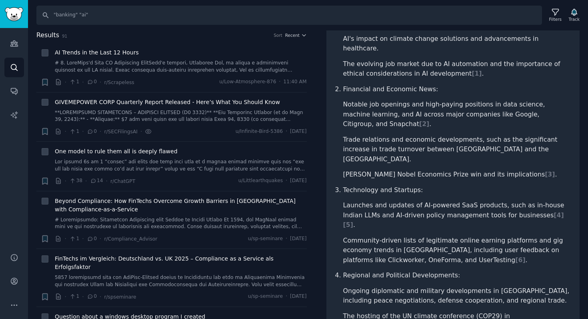
click at [350, 185] on p "Technology and Startups:" at bounding box center [457, 190] width 228 height 10
drag, startPoint x: 350, startPoint y: 147, endPoint x: 398, endPoint y: 153, distance: 49.2
click at [398, 185] on p "Technology and Startups:" at bounding box center [457, 190] width 228 height 10
copy p "Technology and Startups"
click at [355, 200] on li "Launches and updates of AI-powered SaaS products, such as in-house Indian LLMs …" at bounding box center [457, 215] width 228 height 30
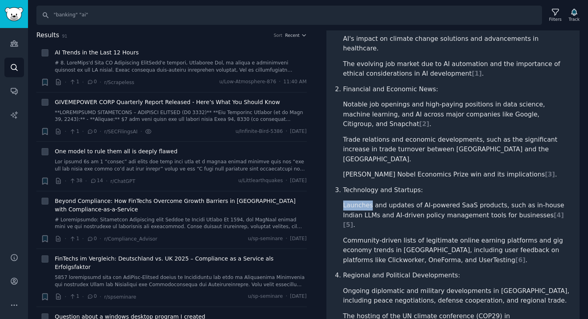
click at [355, 200] on li "Launches and updates of AI-powered SaaS products, such as in-house Indian LLMs …" at bounding box center [457, 215] width 228 height 30
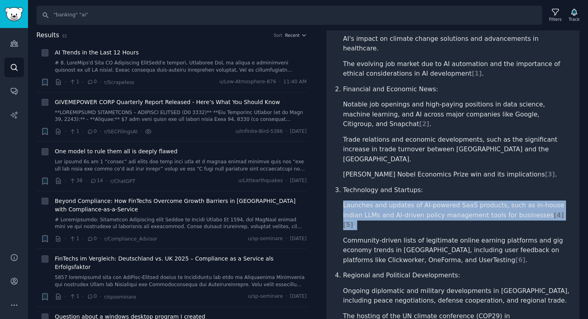
click at [355, 200] on li "Launches and updates of AI-powered SaaS products, such as in-house Indian LLMs …" at bounding box center [457, 215] width 228 height 30
copy li "Launches and updates of AI-powered SaaS products, such as in-house Indian LLMs …"
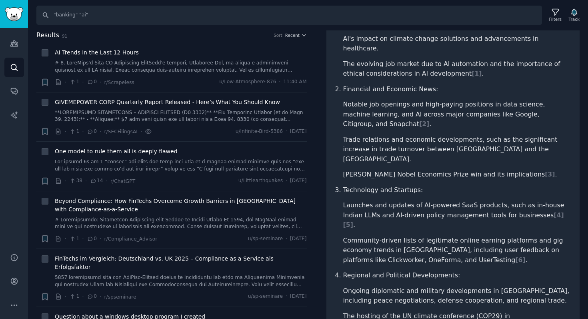
click at [353, 236] on li "Community-driven lists of legitimate online earning platforms and gig economy t…" at bounding box center [457, 251] width 228 height 30
click at [414, 236] on li "Community-driven lists of legitimate online earning platforms and gig economy t…" at bounding box center [457, 251] width 228 height 30
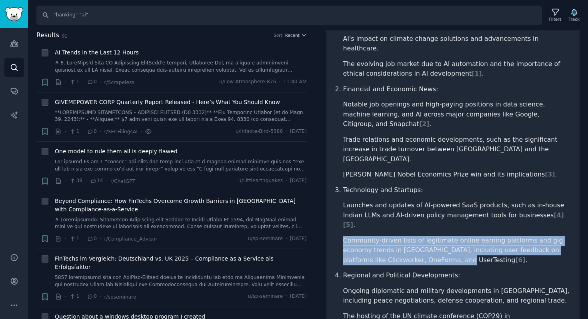
drag, startPoint x: 414, startPoint y: 210, endPoint x: 363, endPoint y: 193, distance: 53.4
click at [363, 236] on li "Community-driven lists of legitimate online earning platforms and gig economy t…" at bounding box center [457, 251] width 228 height 30
copy li "Community-driven lists of legitimate online earning platforms and gig economy t…"
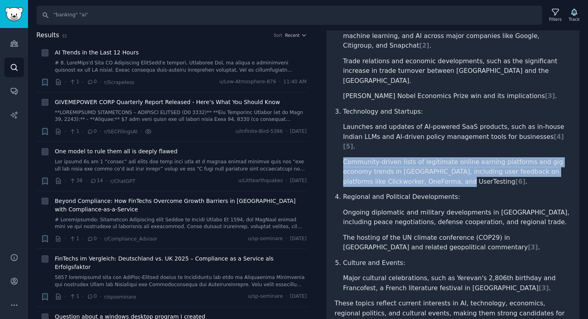
scroll to position [350, 0]
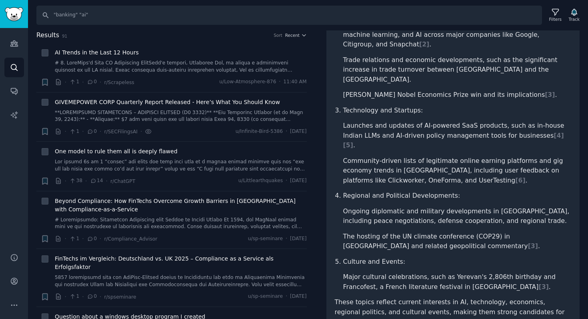
click at [357, 191] on p "Regional and Political Developments:" at bounding box center [457, 196] width 228 height 10
drag, startPoint x: 357, startPoint y: 149, endPoint x: 427, endPoint y: 146, distance: 70.0
click at [427, 191] on p "Regional and Political Developments:" at bounding box center [457, 196] width 228 height 10
copy p "Regional and Political Developments"
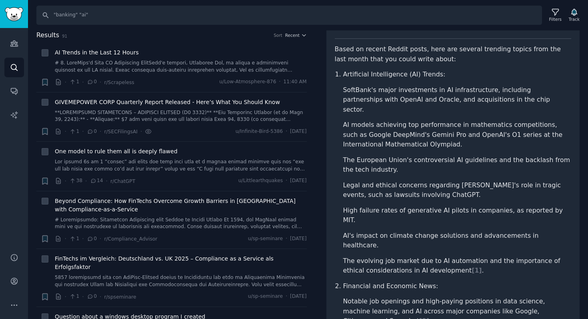
scroll to position [0, 0]
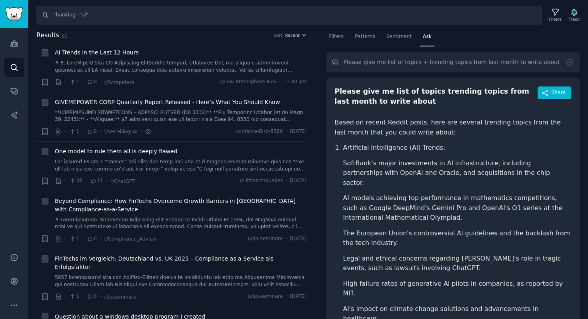
click at [358, 125] on p "Based on recent Reddit posts, here are several trending topics from the last mo…" at bounding box center [453, 128] width 237 height 20
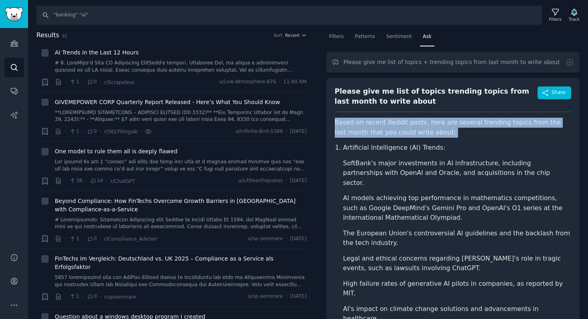
click at [358, 125] on p "Based on recent Reddit posts, here are several trending topics from the last mo…" at bounding box center [453, 128] width 237 height 20
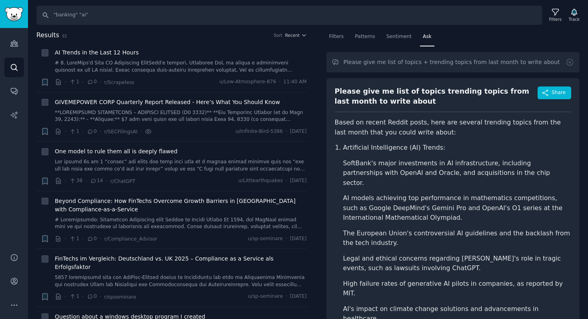
click at [358, 145] on p "Artificial Intelligence (AI) Trends:" at bounding box center [457, 148] width 228 height 10
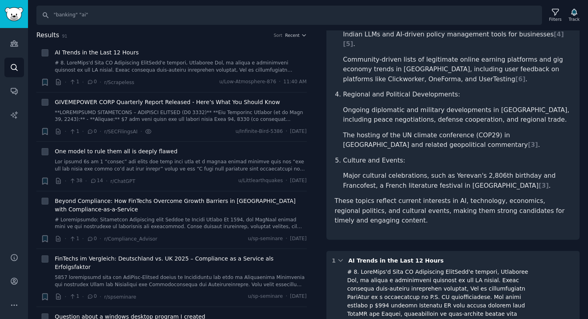
scroll to position [451, 0]
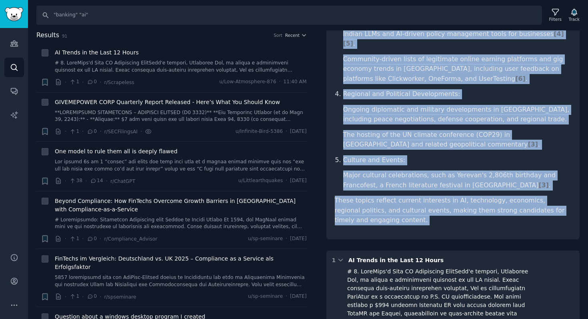
copy article "Artificial Intelligence (AI) Trends: SoftBank's major investments in AI infrast…"
click at [382, 170] on li "Major cultural celebrations, such as Yerevan's 2,806th birthday and Francofest,…" at bounding box center [457, 180] width 228 height 20
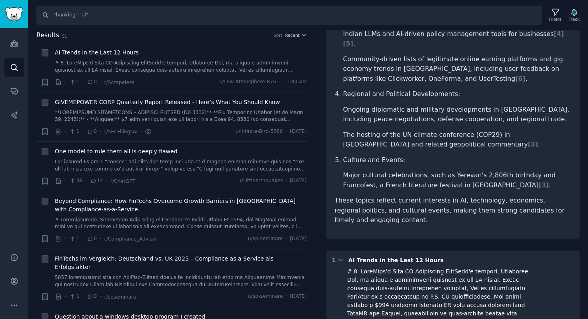
scroll to position [0, 0]
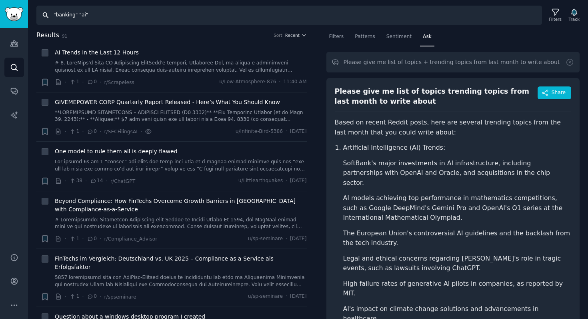
click at [61, 16] on input ""banking" "ai"" at bounding box center [289, 15] width 506 height 19
click at [412, 169] on li "SoftBank's major investments in AI infrastructure, including partnerships with …" at bounding box center [457, 173] width 228 height 30
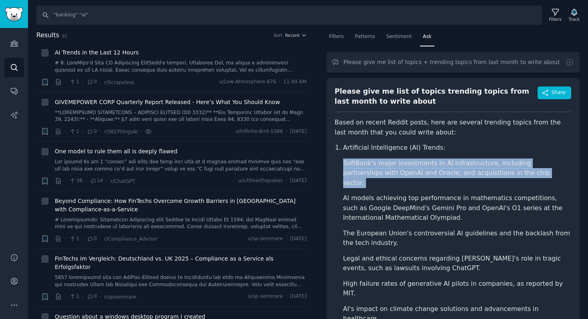
click at [412, 169] on li "SoftBank's major investments in AI infrastructure, including partnerships with …" at bounding box center [457, 173] width 228 height 30
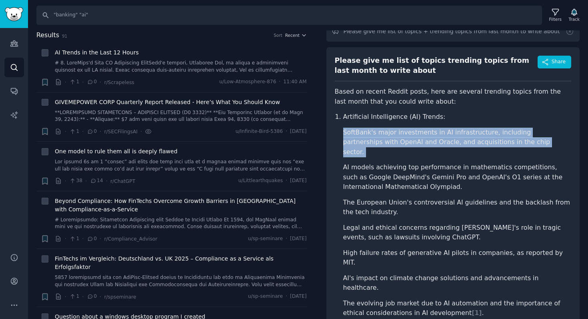
scroll to position [32, 0]
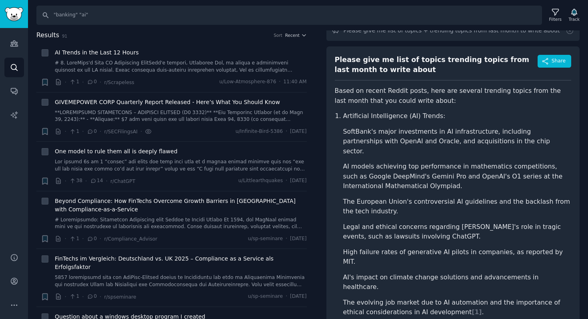
click at [384, 197] on li "The European Union's controversial AI guidelines and the backlash from the tech…" at bounding box center [457, 207] width 228 height 20
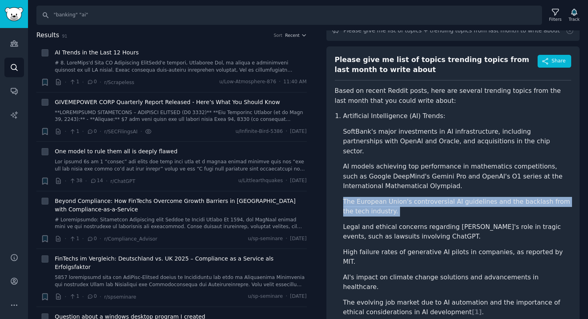
click at [384, 197] on li "The European Union's controversial AI guidelines and the backlash from the tech…" at bounding box center [457, 207] width 228 height 20
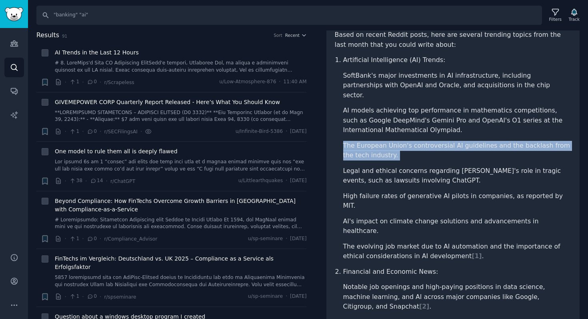
scroll to position [90, 0]
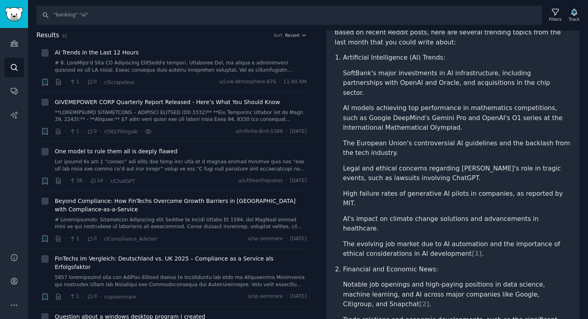
click at [347, 189] on li "High failure rates of generative AI pilots in companies, as reported by MIT." at bounding box center [457, 199] width 228 height 20
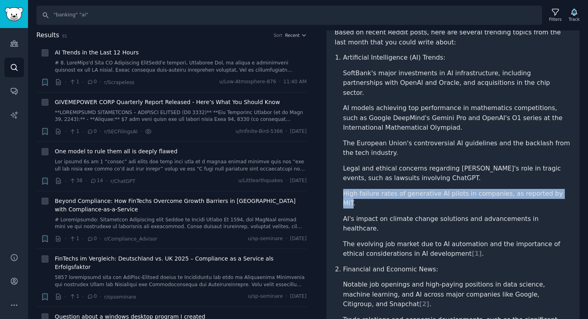
drag, startPoint x: 347, startPoint y: 182, endPoint x: 550, endPoint y: 185, distance: 202.8
click at [550, 189] on li "High failure rates of generative AI pilots in companies, as reported by MIT." at bounding box center [457, 199] width 228 height 20
click at [356, 189] on li "High failure rates of generative AI pilots in companies, as reported by MIT." at bounding box center [457, 199] width 228 height 20
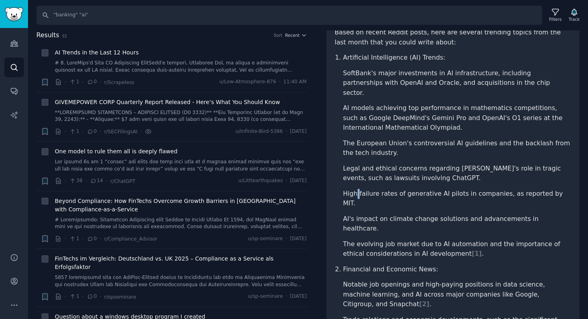
click at [356, 189] on li "High failure rates of generative AI pilots in companies, as reported by MIT." at bounding box center [457, 199] width 228 height 20
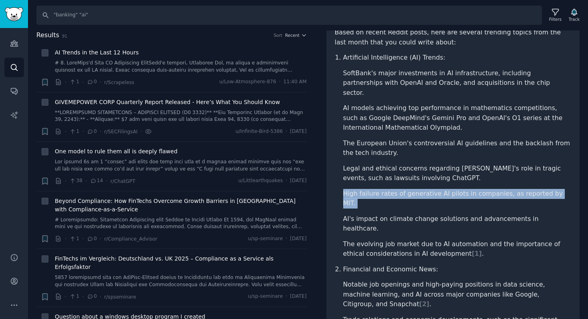
click at [356, 189] on li "High failure rates of generative AI pilots in companies, as reported by MIT." at bounding box center [457, 199] width 228 height 20
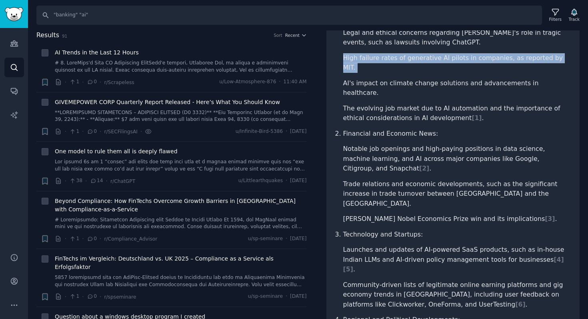
scroll to position [0, 0]
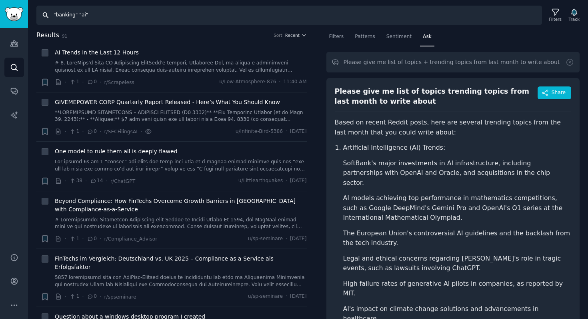
click at [67, 16] on input ""banking" "ai"" at bounding box center [289, 15] width 506 height 19
type input ""retail" "ai""
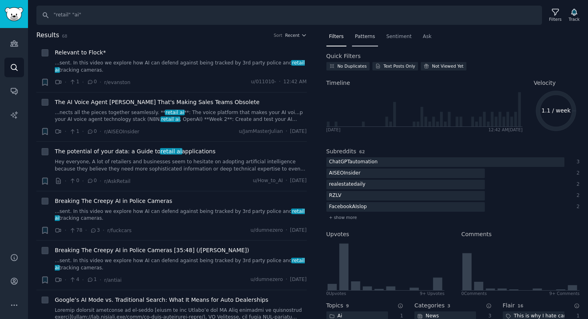
click at [362, 34] on span "Patterns" at bounding box center [365, 36] width 20 height 7
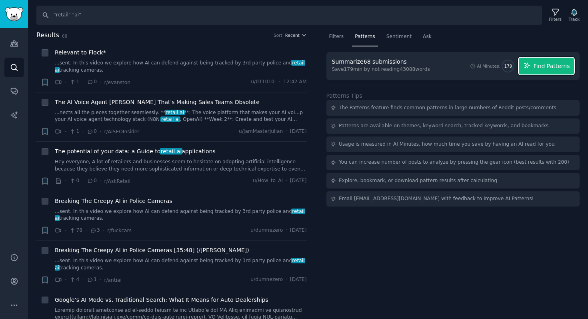
click at [544, 68] on span "Find Patterns" at bounding box center [552, 66] width 36 height 8
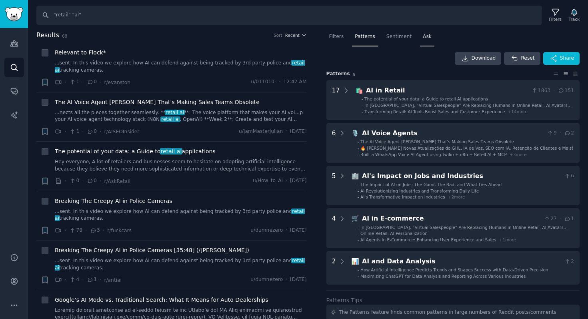
click at [427, 35] on span "Ask" at bounding box center [427, 36] width 9 height 7
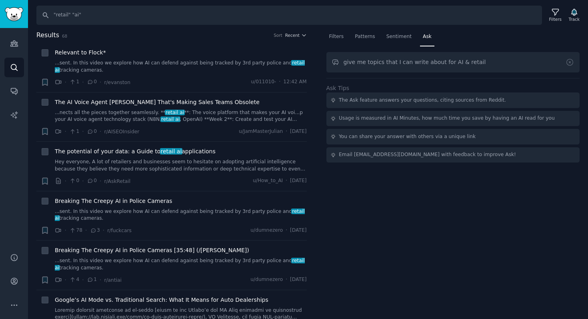
type input "give me topics that I can write about for AI & retail"
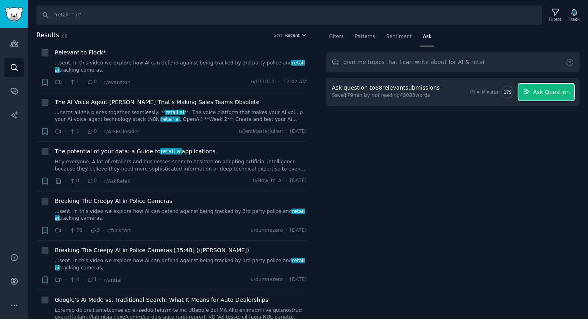
click at [551, 95] on span "Ask Question" at bounding box center [551, 92] width 37 height 8
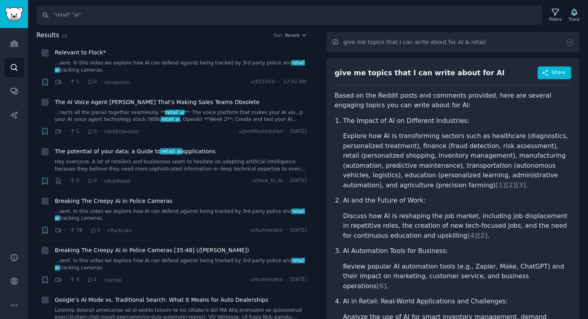
scroll to position [23, 0]
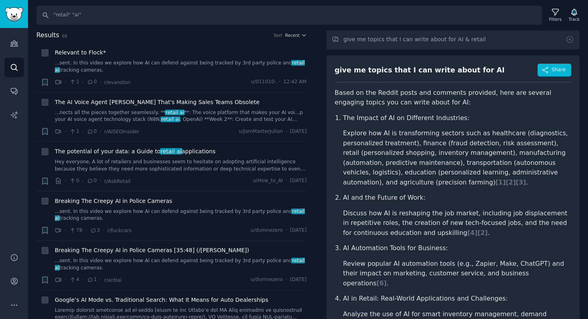
click at [520, 136] on li "Explore how AI is transforming sectors such as healthcare (diagnostics, persona…" at bounding box center [457, 157] width 228 height 59
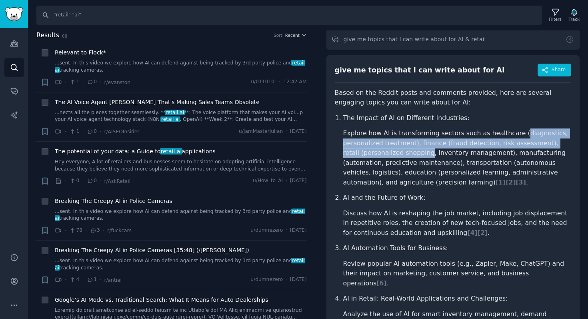
click at [398, 148] on li "Explore how AI is transforming sectors such as healthcare (diagnostics, persona…" at bounding box center [457, 157] width 228 height 59
click at [398, 146] on li "Explore how AI is transforming sectors such as healthcare (diagnostics, persona…" at bounding box center [457, 157] width 228 height 59
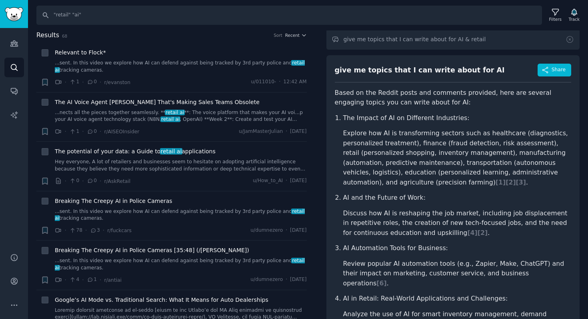
click at [520, 134] on li "Explore how AI is transforming sectors such as healthcare (diagnostics, persona…" at bounding box center [457, 157] width 228 height 59
click at [403, 145] on li "Explore how AI is transforming sectors such as healthcare (diagnostics, persona…" at bounding box center [457, 157] width 228 height 59
click at [358, 152] on li "Explore how AI is transforming sectors such as healthcare (diagnostics, persona…" at bounding box center [457, 157] width 228 height 59
drag, startPoint x: 358, startPoint y: 152, endPoint x: 389, endPoint y: 153, distance: 30.8
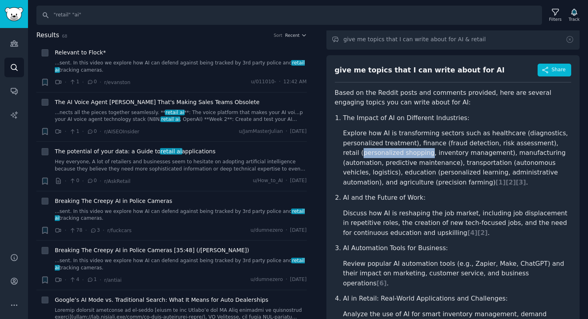
click at [390, 152] on li "Explore how AI is transforming sectors such as healthcare (diagnostics, persona…" at bounding box center [457, 157] width 228 height 59
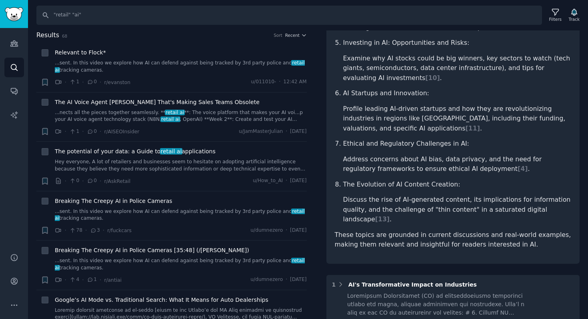
scroll to position [0, 0]
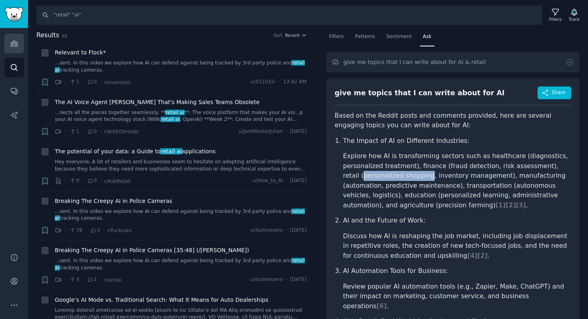
click at [11, 43] on icon "Sidebar" at bounding box center [13, 44] width 7 height 6
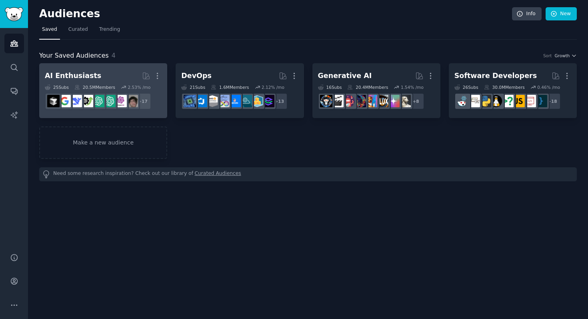
click at [119, 74] on h2 "AI Enthusiasts More" at bounding box center [103, 76] width 117 height 14
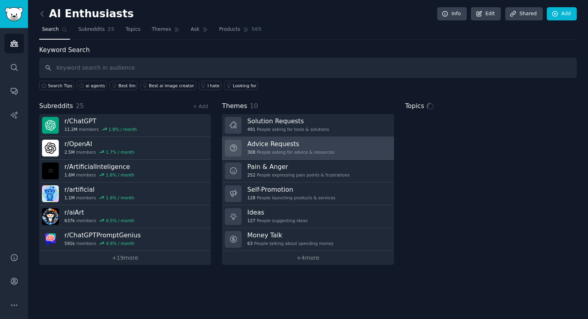
click at [314, 147] on h3 "Advice Requests" at bounding box center [290, 144] width 87 height 8
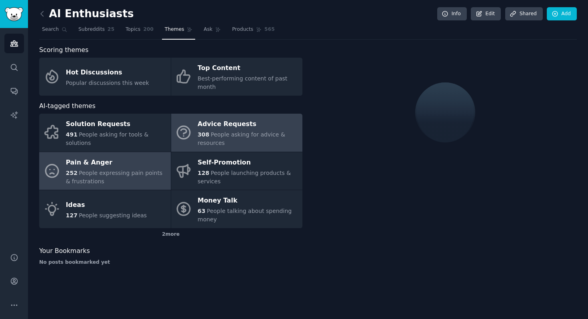
click at [105, 153] on link "Pain & Anger 252 People expressing pain points & frustrations" at bounding box center [105, 171] width 132 height 38
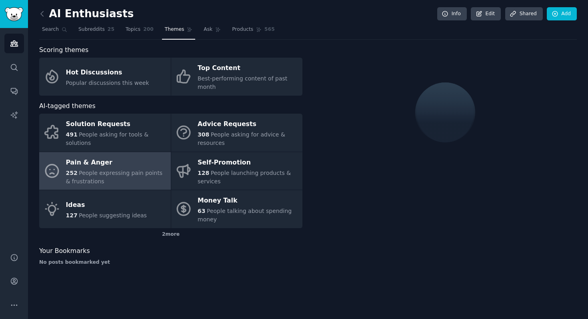
click at [105, 158] on div "Pain & Anger" at bounding box center [116, 162] width 101 height 13
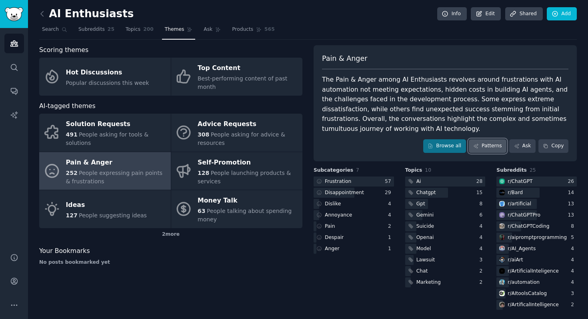
click at [488, 146] on link "Patterns" at bounding box center [488, 146] width 38 height 14
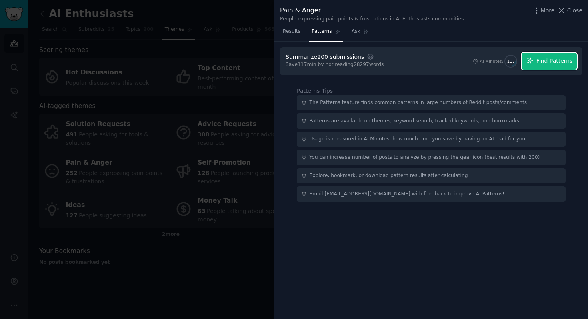
click at [545, 62] on span "Find Patterns" at bounding box center [554, 61] width 36 height 8
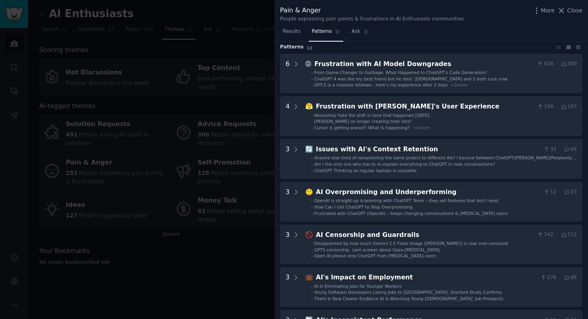
scroll to position [29, 0]
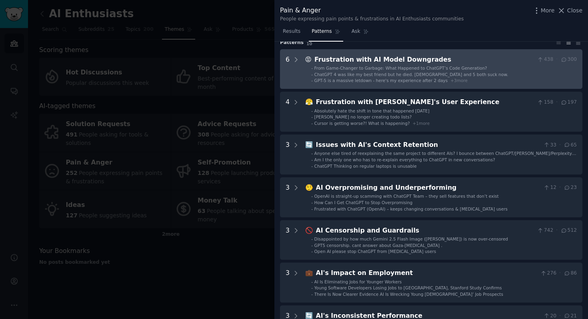
click at [356, 57] on div "Frustration with AI Model Downgrades" at bounding box center [424, 60] width 220 height 10
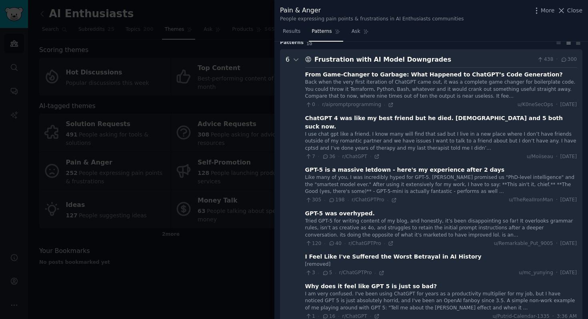
scroll to position [36, 0]
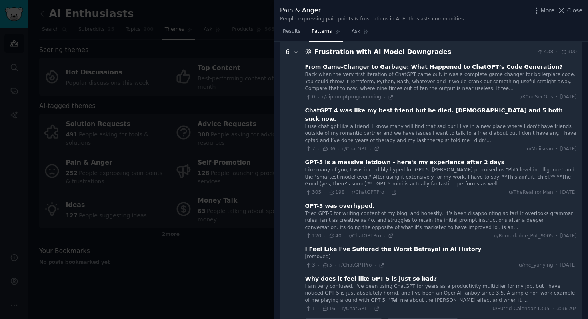
click at [245, 180] on div at bounding box center [294, 159] width 588 height 319
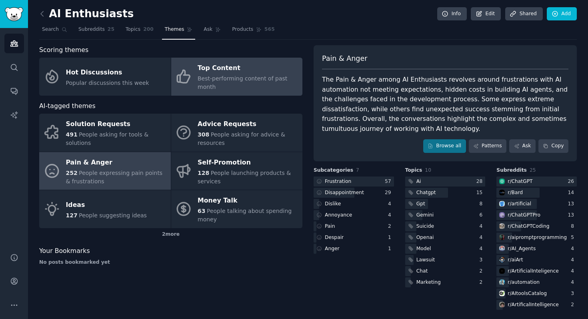
click at [252, 68] on div "Top Content" at bounding box center [248, 68] width 101 height 13
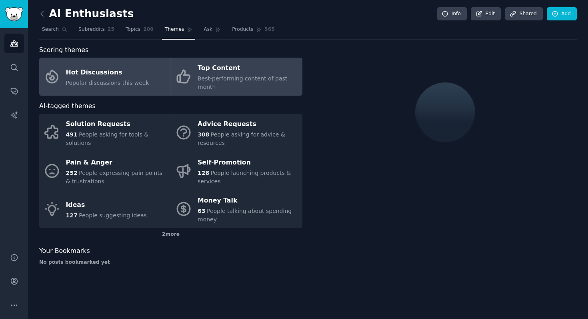
click at [124, 90] on link "Hot Discussions Popular discussions this week" at bounding box center [105, 77] width 132 height 38
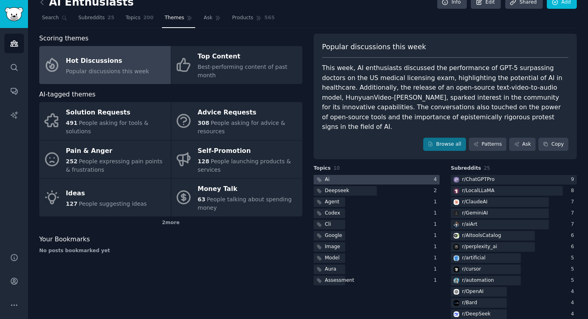
scroll to position [13, 0]
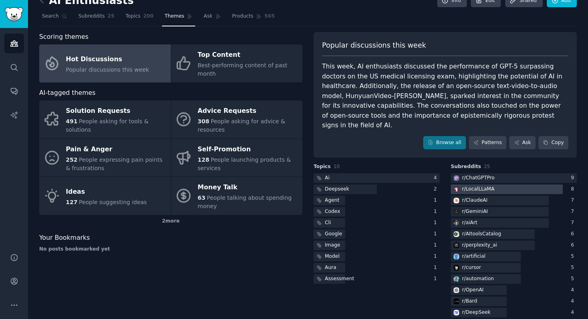
click at [473, 186] on div "r/ LocalLLaMA" at bounding box center [478, 189] width 32 height 7
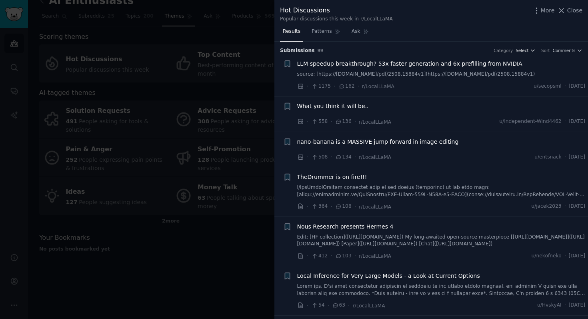
click at [528, 51] on button "Select" at bounding box center [526, 51] width 20 height 6
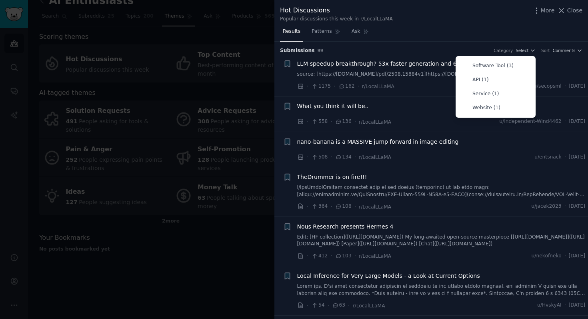
click at [543, 51] on div "Sort" at bounding box center [545, 51] width 9 height 6
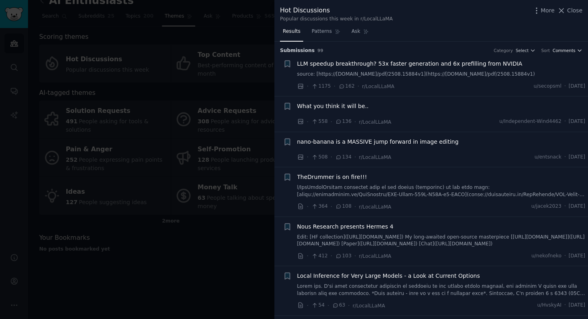
click at [562, 51] on span "Comments" at bounding box center [564, 51] width 23 height 6
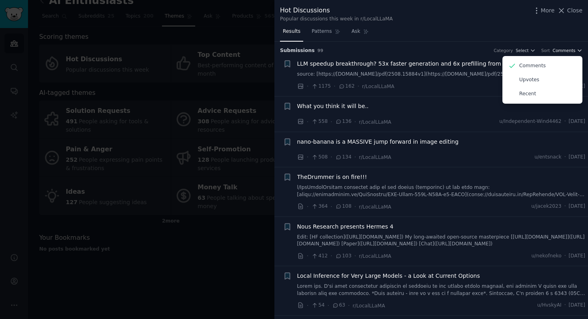
click at [562, 51] on span "Comments" at bounding box center [564, 51] width 23 height 6
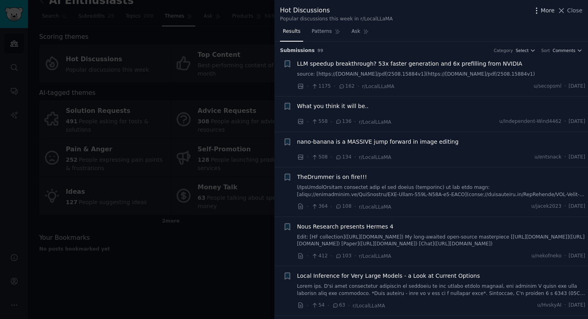
click at [550, 8] on span "More" at bounding box center [548, 10] width 14 height 8
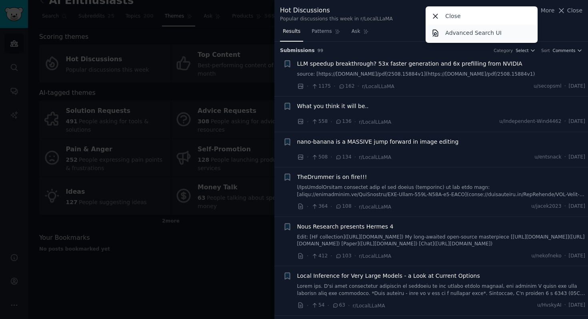
click at [499, 32] on link "Advanced Search UI" at bounding box center [481, 32] width 109 height 17
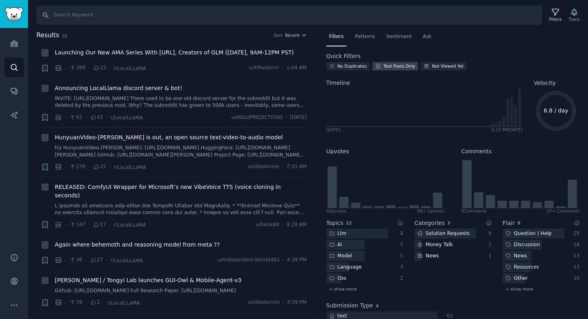
click at [381, 68] on div at bounding box center [379, 66] width 8 height 6
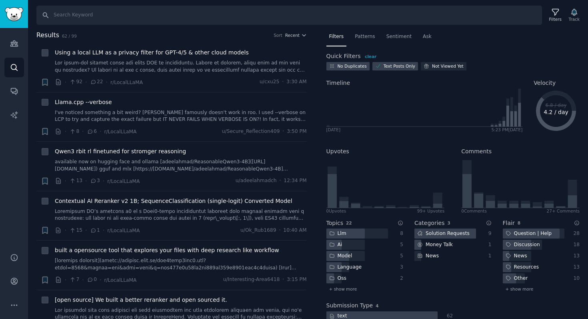
click at [357, 65] on div "No Duplicates" at bounding box center [352, 66] width 29 height 6
click at [355, 66] on div "No Duplicates" at bounding box center [352, 66] width 29 height 6
click at [297, 33] on span "Recent" at bounding box center [292, 35] width 14 height 6
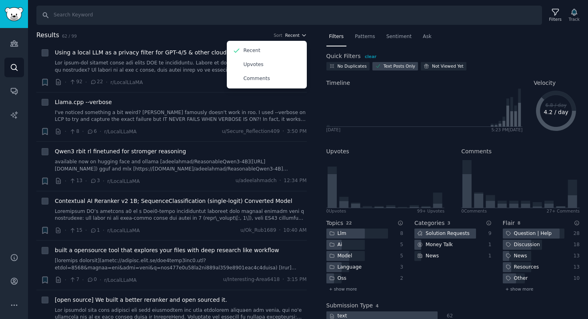
click at [297, 33] on span "Recent" at bounding box center [292, 35] width 14 height 6
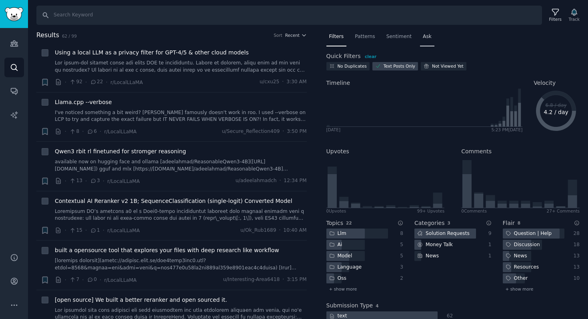
click at [420, 36] on div "Ask" at bounding box center [427, 38] width 14 height 16
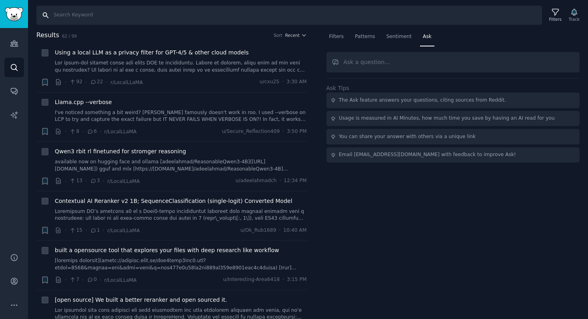
click at [114, 8] on input "Search" at bounding box center [289, 15] width 506 height 19
click at [14, 43] on icon "Sidebar" at bounding box center [14, 43] width 8 height 8
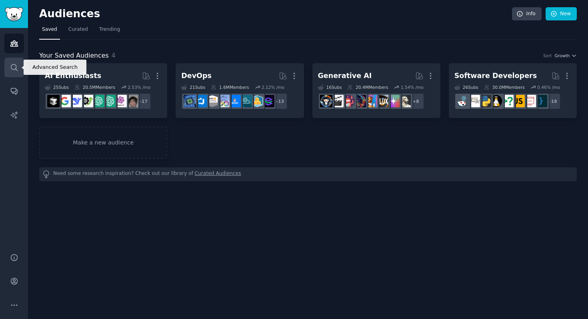
click at [16, 68] on icon "Sidebar" at bounding box center [14, 67] width 8 height 8
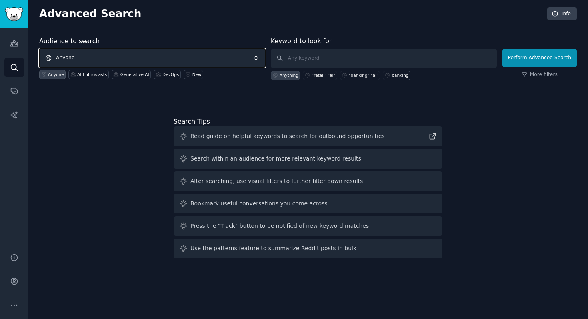
click at [107, 56] on span "Anyone" at bounding box center [152, 58] width 226 height 18
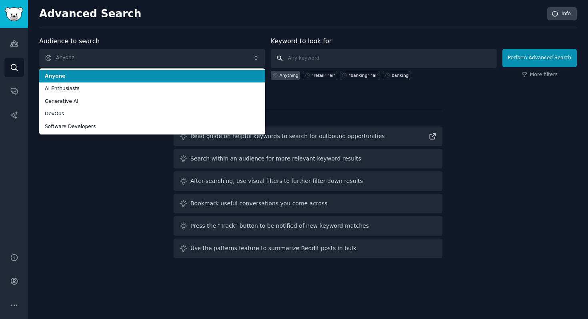
click at [348, 59] on input "text" at bounding box center [384, 58] width 226 height 19
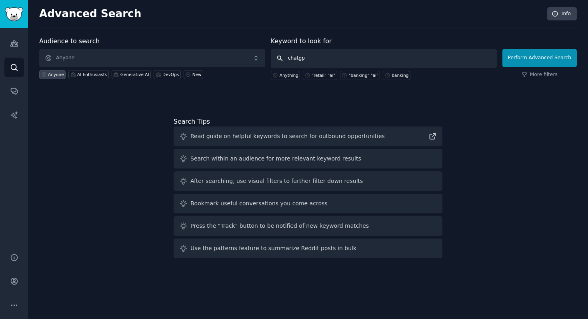
type input "chatgpt"
click button "Perform Advanced Search" at bounding box center [539, 58] width 74 height 18
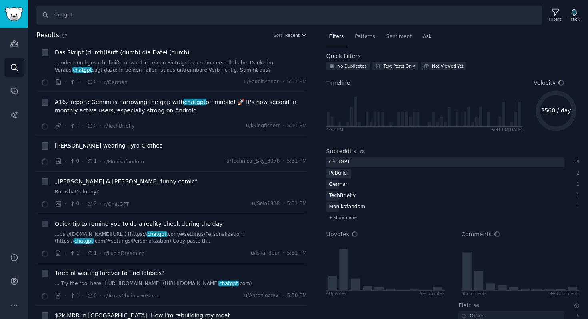
click at [427, 29] on div "Search chatgpt Filters Track Results 97 Sort Recent Das Skript (durch)läuft (du…" at bounding box center [308, 159] width 560 height 319
click at [427, 30] on div "Ask" at bounding box center [427, 38] width 14 height 16
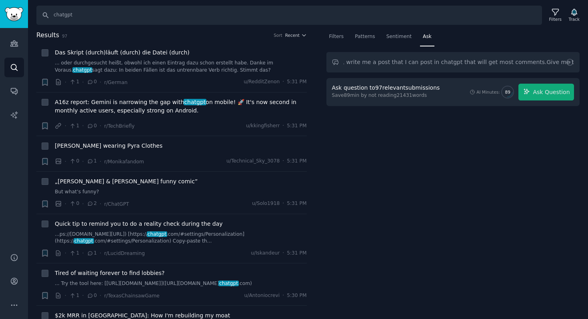
scroll to position [0, 62]
type input "based on all patterns, write me a post that I can post in chatgpt that will get…"
click at [549, 97] on button "Ask Question" at bounding box center [546, 92] width 56 height 17
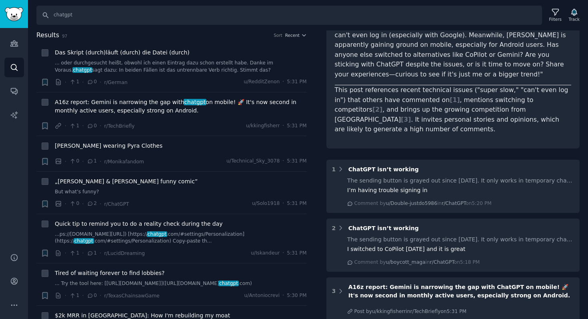
scroll to position [185, 0]
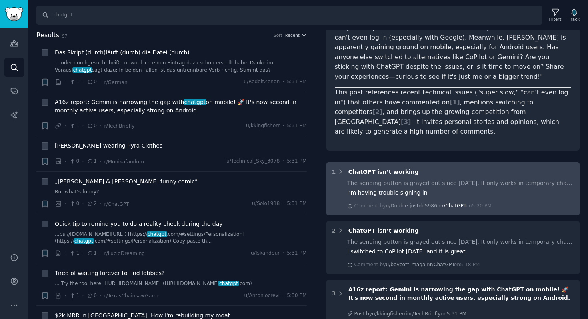
click at [447, 203] on span "r/ChatGPT" at bounding box center [454, 206] width 24 height 6
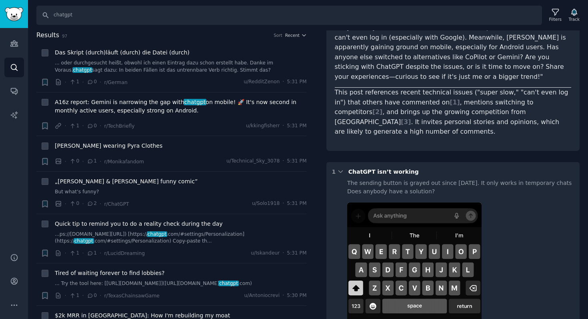
click at [449, 179] on div "The sending button is grayed out since [DATE]. It only works in temporary chats…" at bounding box center [460, 187] width 227 height 17
click at [346, 168] on div "1 ChatGPT isn’t working" at bounding box center [453, 172] width 242 height 8
click at [337, 168] on icon at bounding box center [340, 171] width 7 height 7
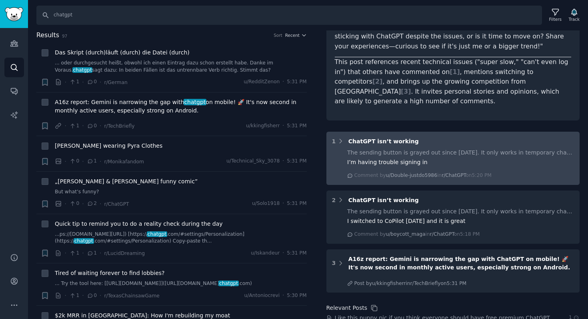
scroll to position [219, 0]
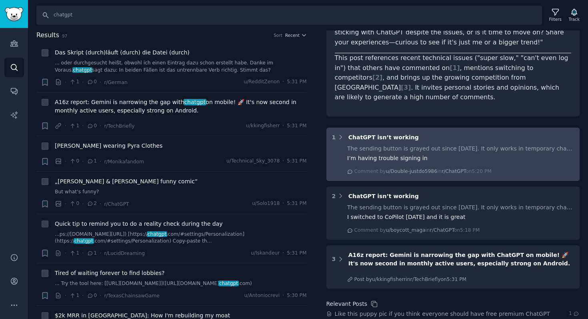
click at [465, 144] on div "The sending button is grayed out since [DATE]. It only works in temporary chats…" at bounding box center [460, 148] width 227 height 8
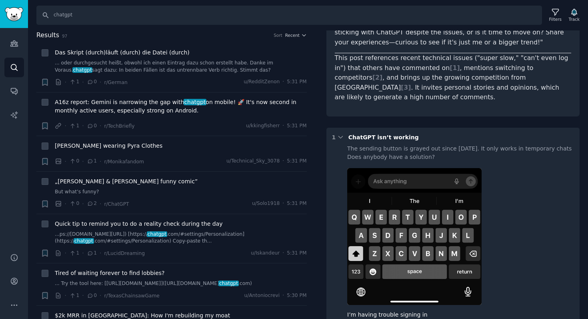
click at [463, 144] on div "The sending button is grayed out since [DATE]. It only works in temporary chats…" at bounding box center [460, 152] width 227 height 17
click at [444, 133] on div "1 ChatGPT isn’t working" at bounding box center [453, 137] width 242 height 8
click at [342, 134] on icon at bounding box center [340, 137] width 7 height 7
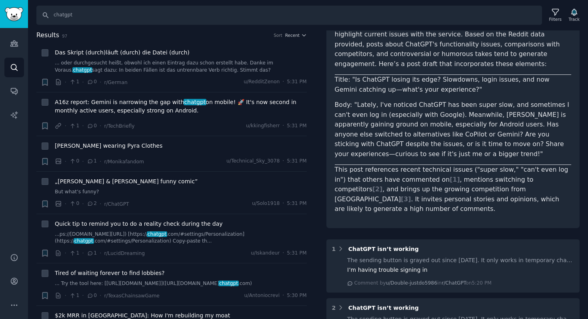
scroll to position [106, 0]
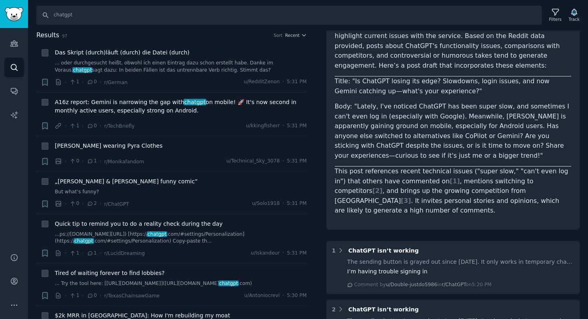
click at [364, 110] on p "Body: "Lately, I've noticed ChatGPT has been super slow, and sometimes I can't …" at bounding box center [453, 131] width 237 height 59
drag, startPoint x: 364, startPoint y: 110, endPoint x: 365, endPoint y: 129, distance: 18.8
click at [365, 129] on p "Body: "Lately, I've noticed ChatGPT has been super slow, and sometimes I can't …" at bounding box center [453, 131] width 237 height 59
